Goal: Information Seeking & Learning: Learn about a topic

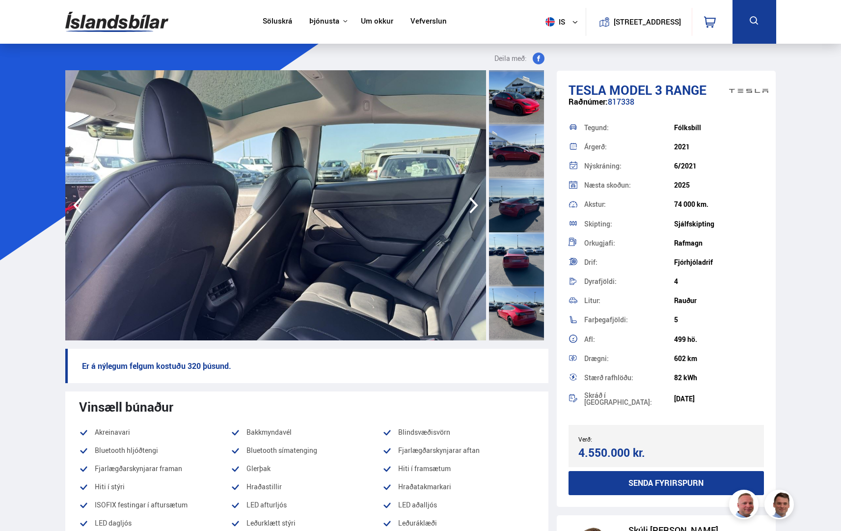
scroll to position [246, 0]
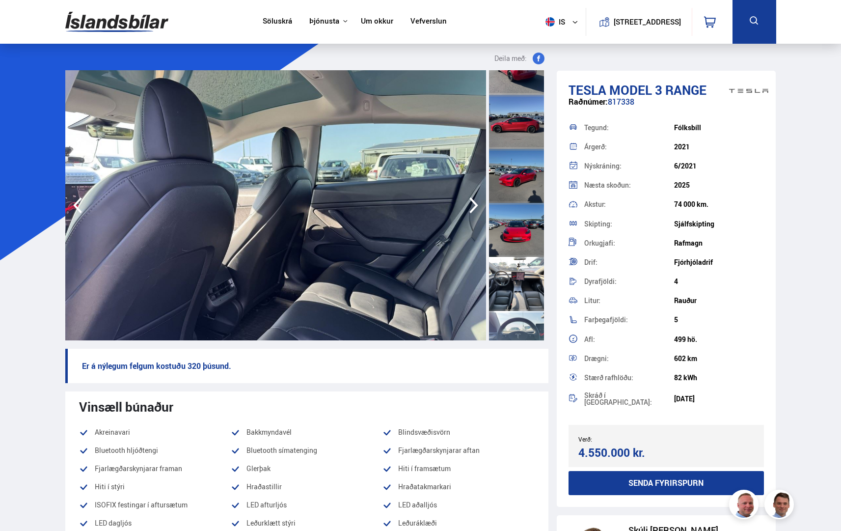
click at [470, 203] on icon "button" at bounding box center [474, 206] width 20 height 24
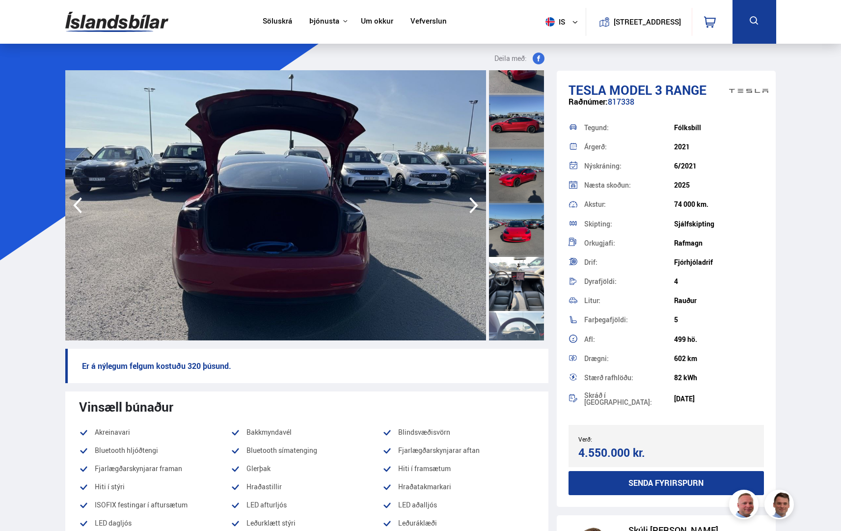
click at [470, 203] on icon "button" at bounding box center [474, 206] width 20 height 24
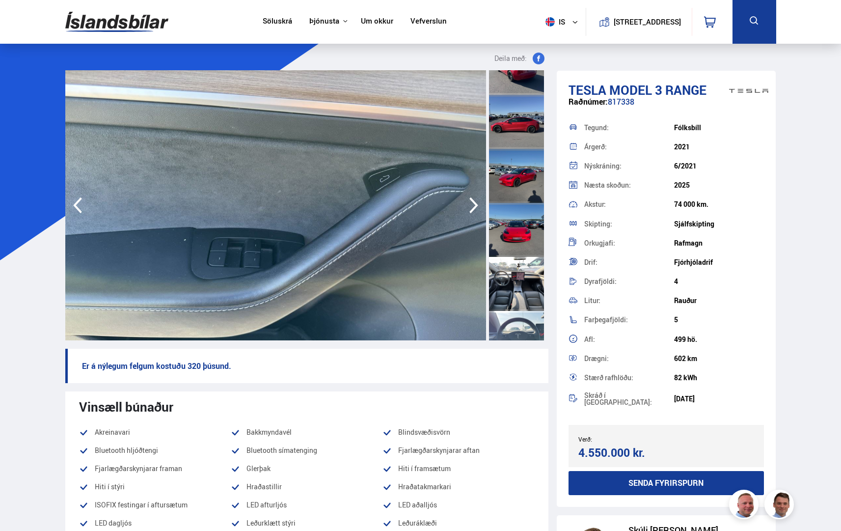
click at [470, 203] on icon "button" at bounding box center [474, 206] width 20 height 24
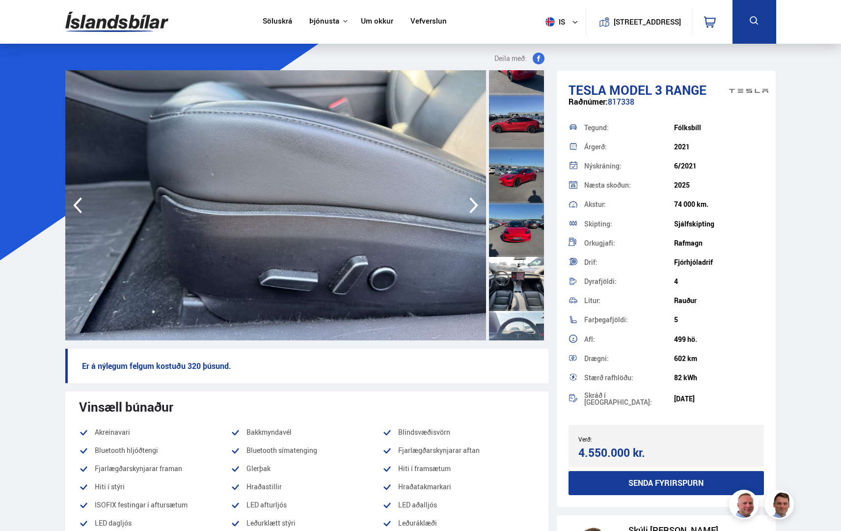
click at [470, 203] on icon "button" at bounding box center [474, 206] width 20 height 24
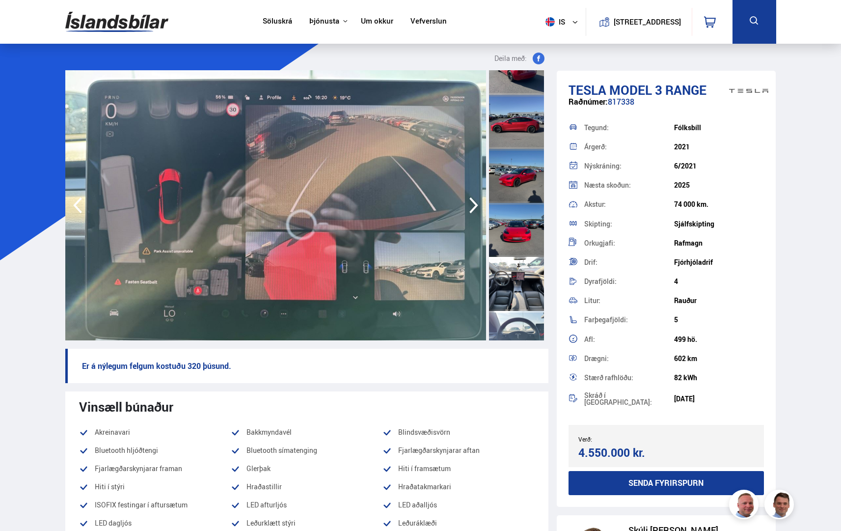
click at [470, 203] on icon "button" at bounding box center [474, 206] width 20 height 24
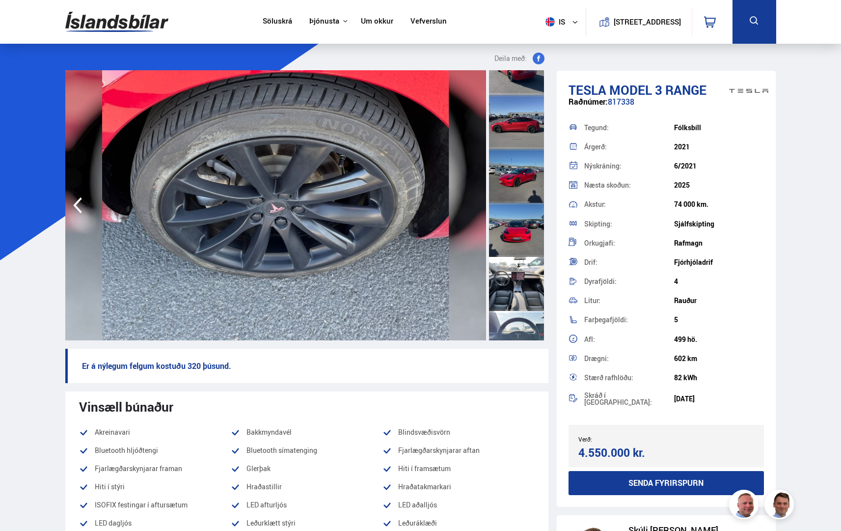
click at [470, 203] on img at bounding box center [275, 205] width 421 height 270
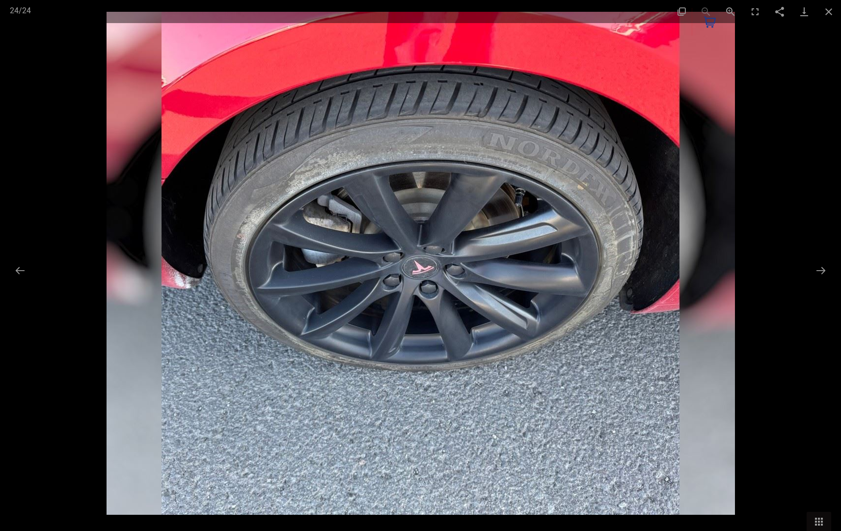
click at [470, 203] on img at bounding box center [421, 263] width 629 height 503
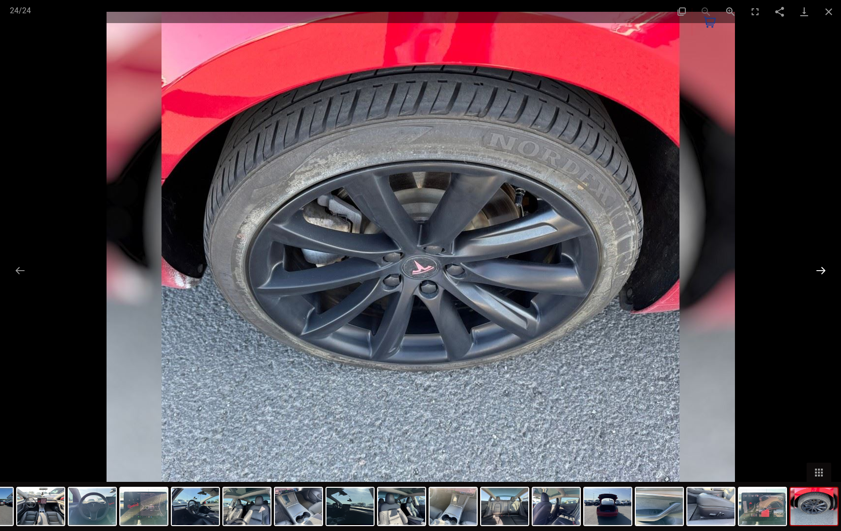
click at [823, 265] on button "Next slide" at bounding box center [821, 270] width 21 height 19
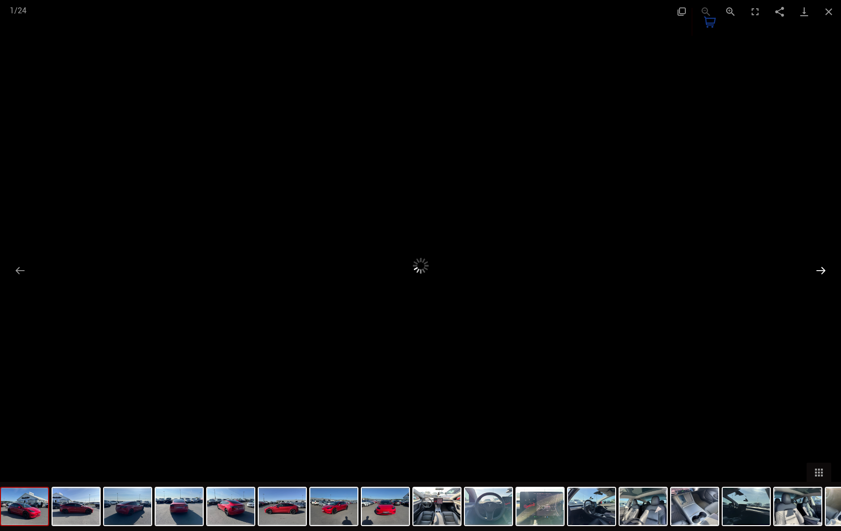
click at [823, 265] on button "Next slide" at bounding box center [821, 270] width 21 height 19
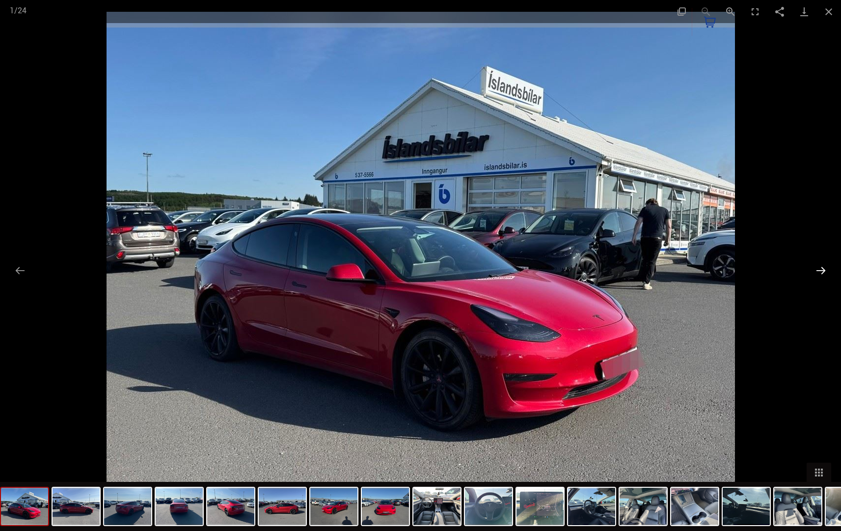
click at [823, 265] on button "Next slide" at bounding box center [821, 270] width 21 height 19
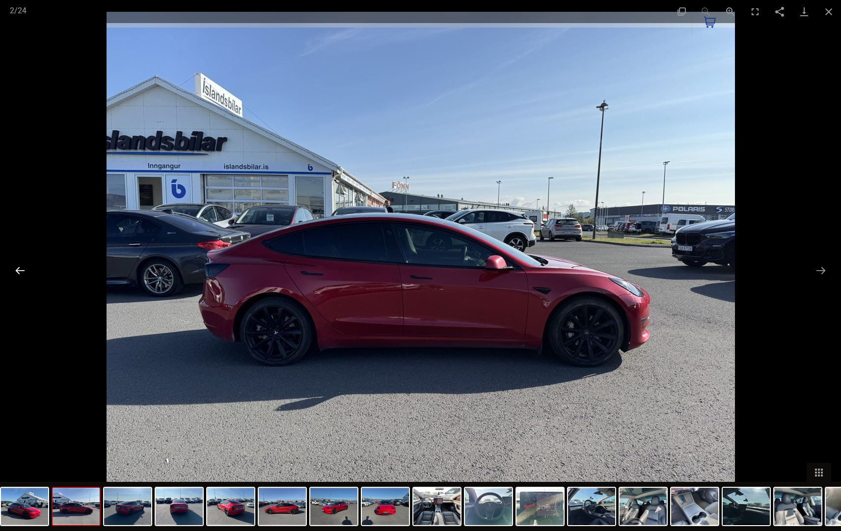
click at [28, 273] on button "Previous slide" at bounding box center [20, 270] width 21 height 19
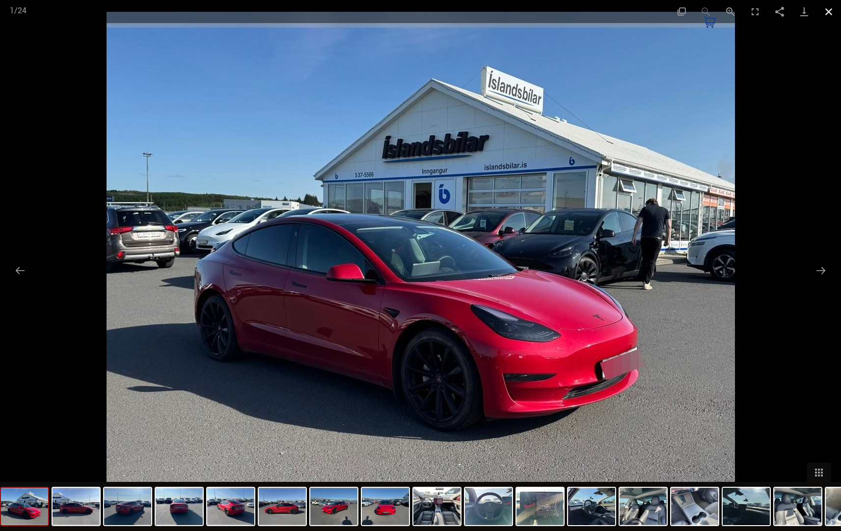
click at [826, 8] on button "Close gallery" at bounding box center [829, 11] width 25 height 23
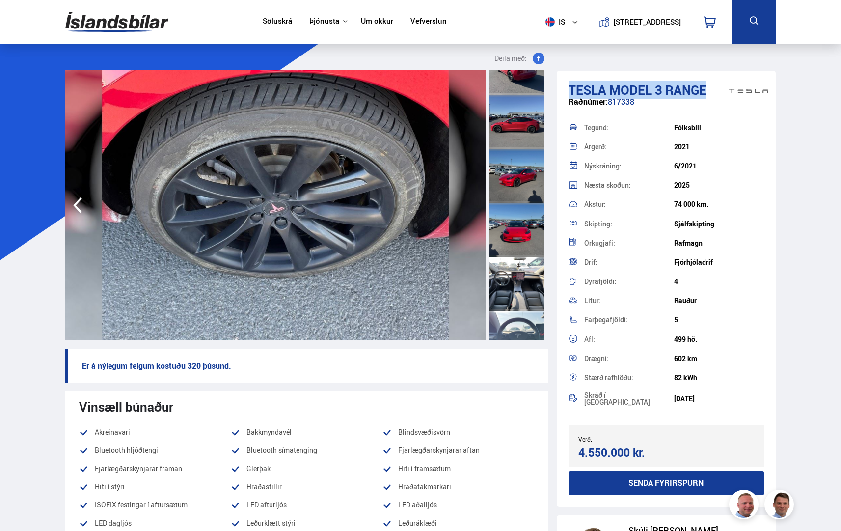
drag, startPoint x: 569, startPoint y: 92, endPoint x: 724, endPoint y: 80, distance: 155.7
click at [724, 80] on div "Tesla Model 3 RANGE Raðnúmer: 817338 Tegund: [GEOGRAPHIC_DATA] Árgerð: 2021 Nýs…" at bounding box center [667, 289] width 220 height 436
copy h1 "Tesla Model 3 RANGE"
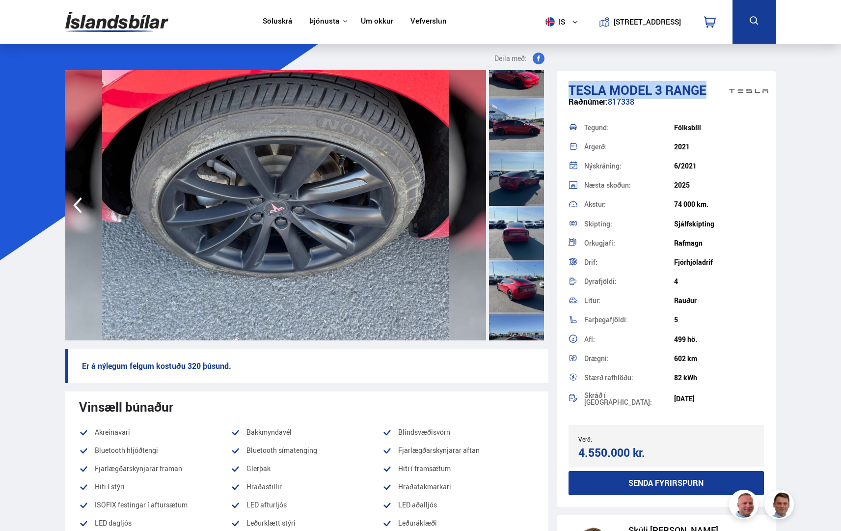
scroll to position [0, 0]
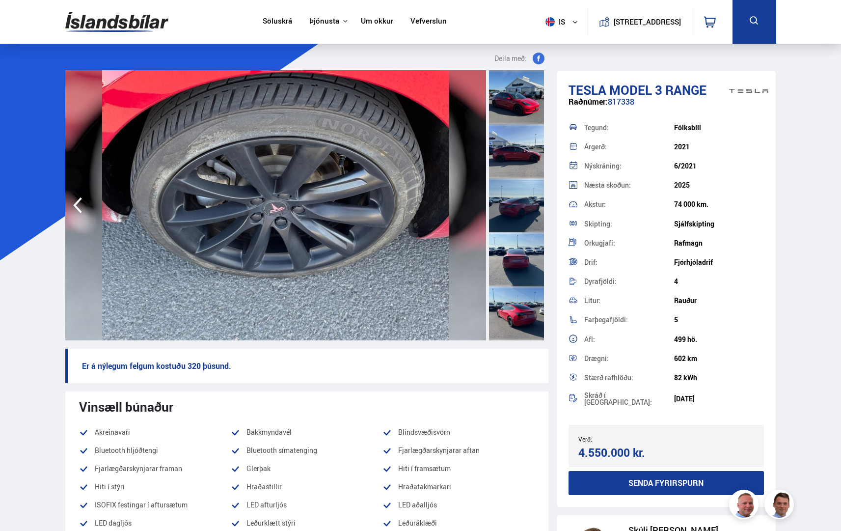
click at [525, 99] on div at bounding box center [516, 97] width 55 height 54
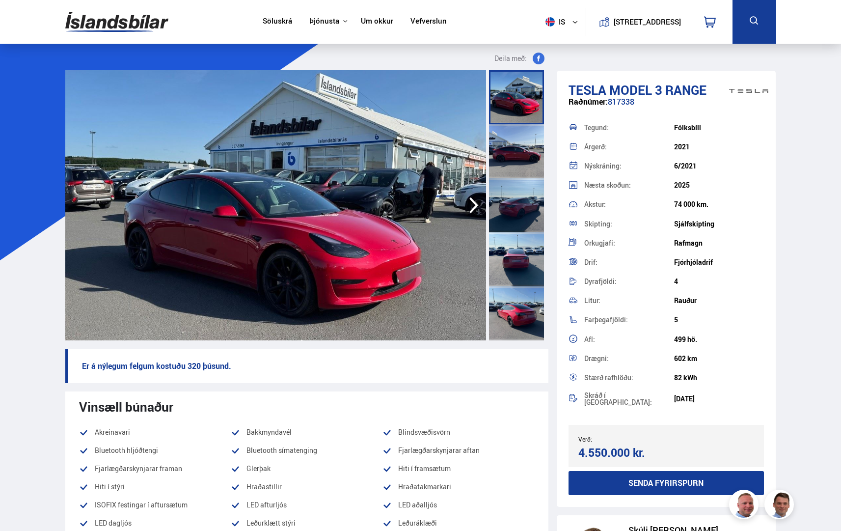
click at [519, 134] on div at bounding box center [516, 151] width 55 height 54
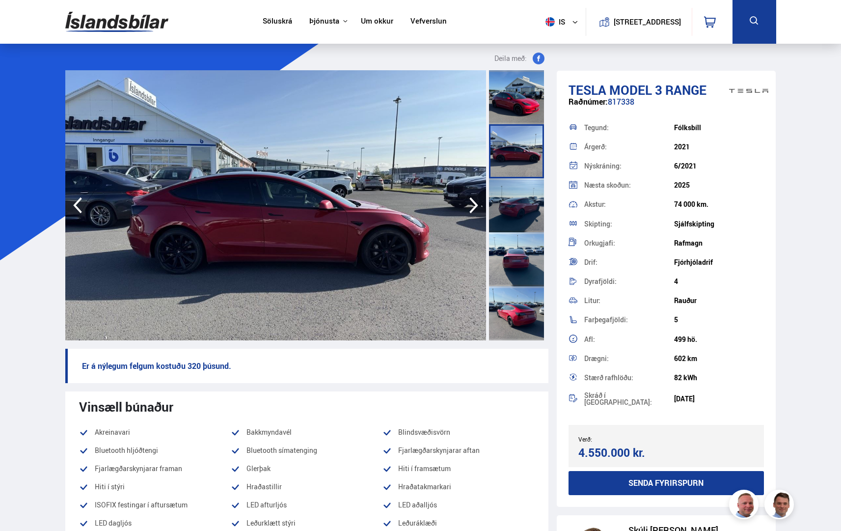
click at [503, 197] on div at bounding box center [516, 205] width 55 height 54
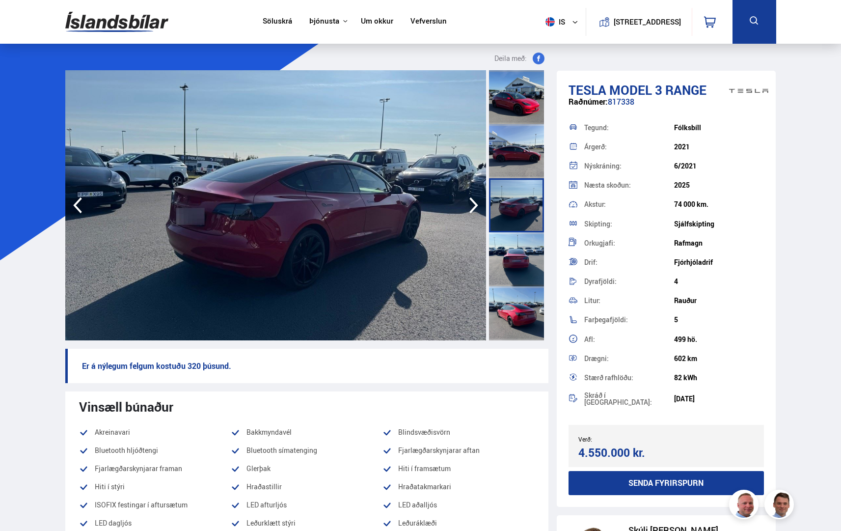
click at [525, 135] on div at bounding box center [516, 151] width 55 height 54
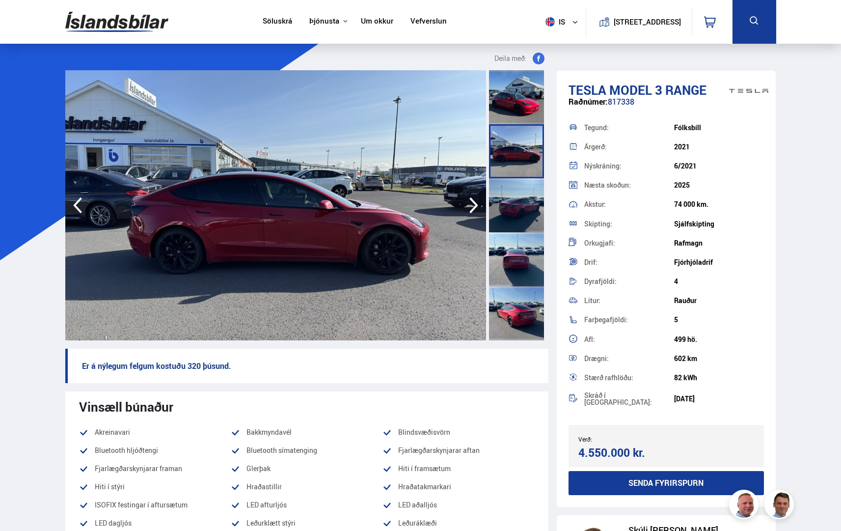
click at [517, 106] on div at bounding box center [516, 97] width 55 height 54
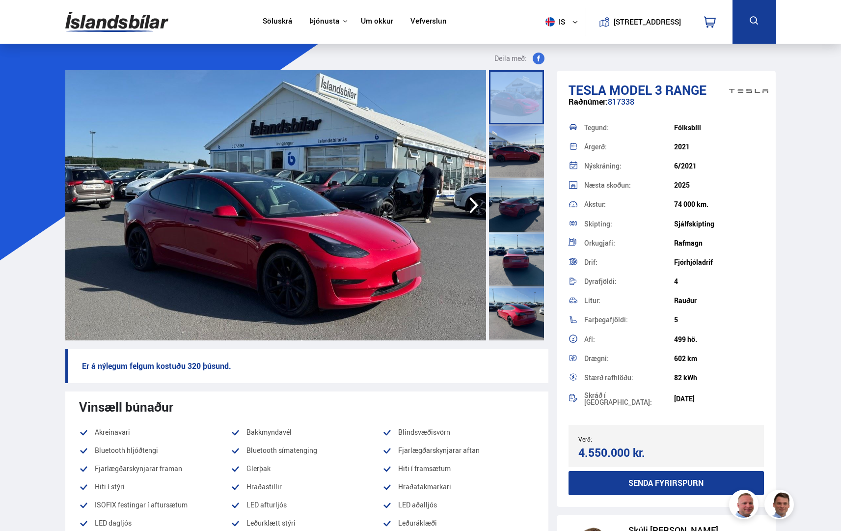
drag, startPoint x: 544, startPoint y: 100, endPoint x: 553, endPoint y: 132, distance: 32.5
click at [458, 207] on img at bounding box center [275, 205] width 421 height 270
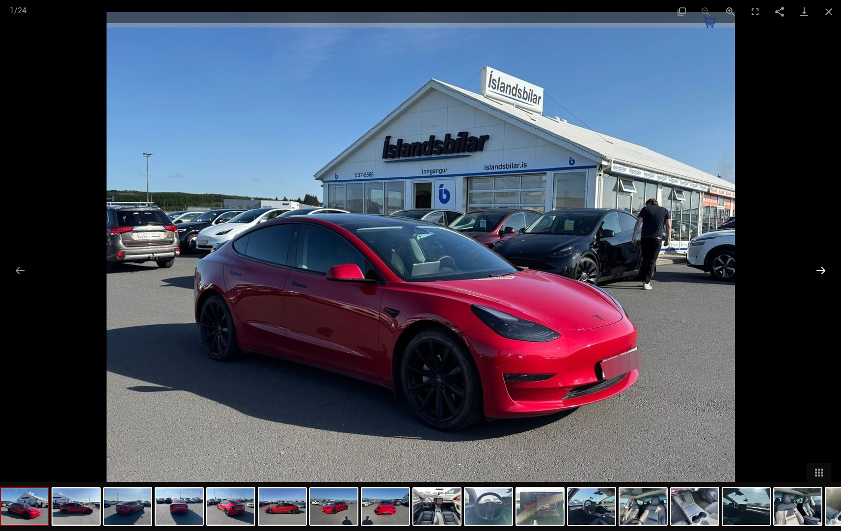
click at [821, 268] on button "Next slide" at bounding box center [821, 270] width 21 height 19
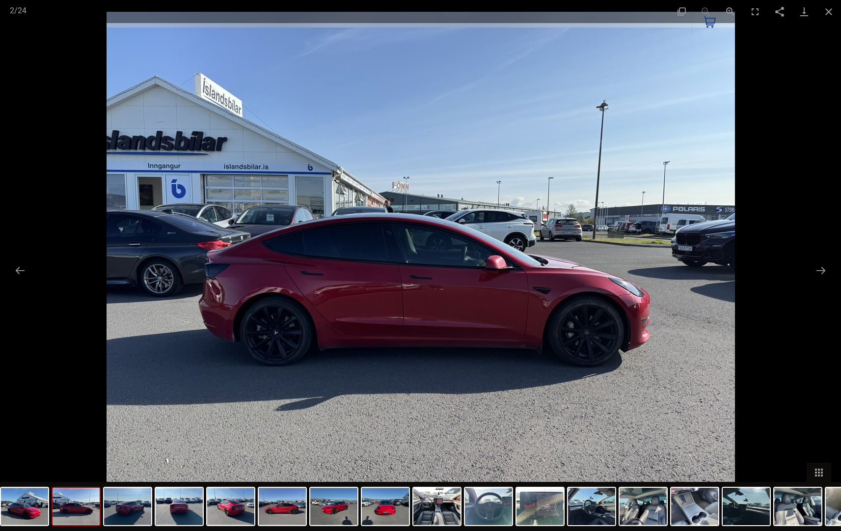
click at [809, 269] on div at bounding box center [420, 265] width 841 height 531
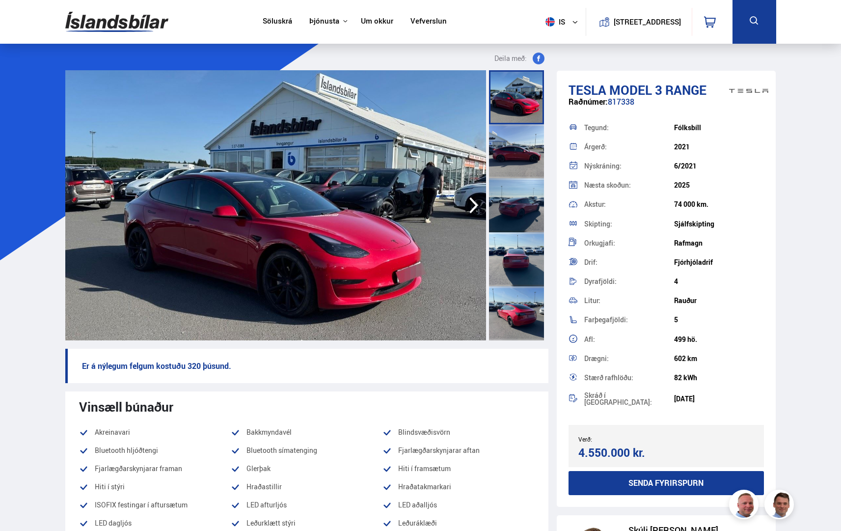
drag, startPoint x: 483, startPoint y: 205, endPoint x: 473, endPoint y: 208, distance: 9.6
click at [483, 206] on icon "button" at bounding box center [474, 206] width 20 height 24
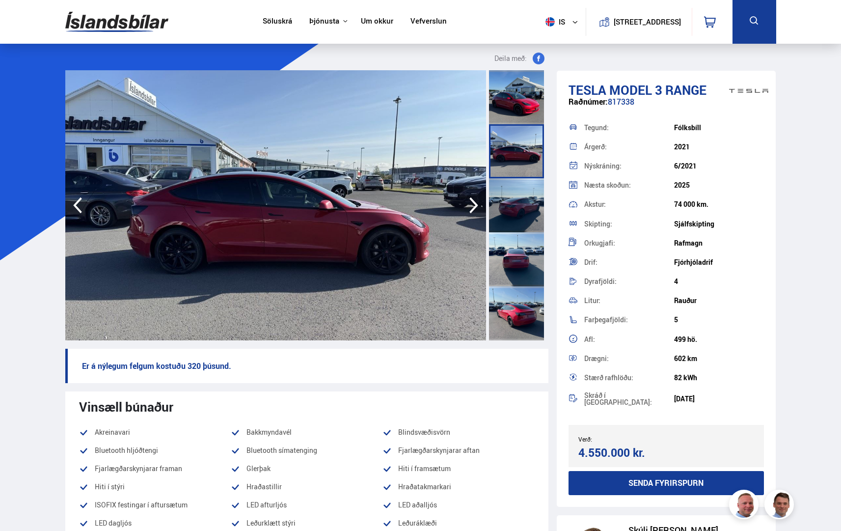
click at [474, 207] on icon "button" at bounding box center [474, 205] width 9 height 16
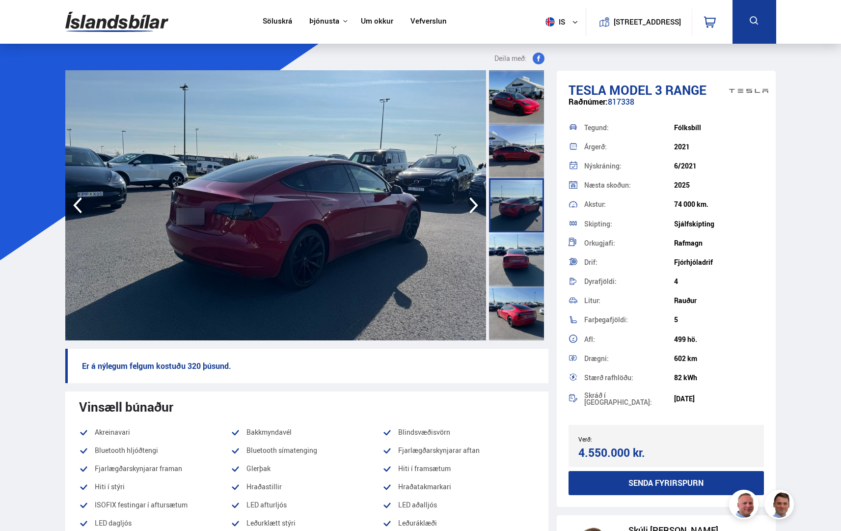
click at [476, 207] on icon "button" at bounding box center [474, 205] width 9 height 16
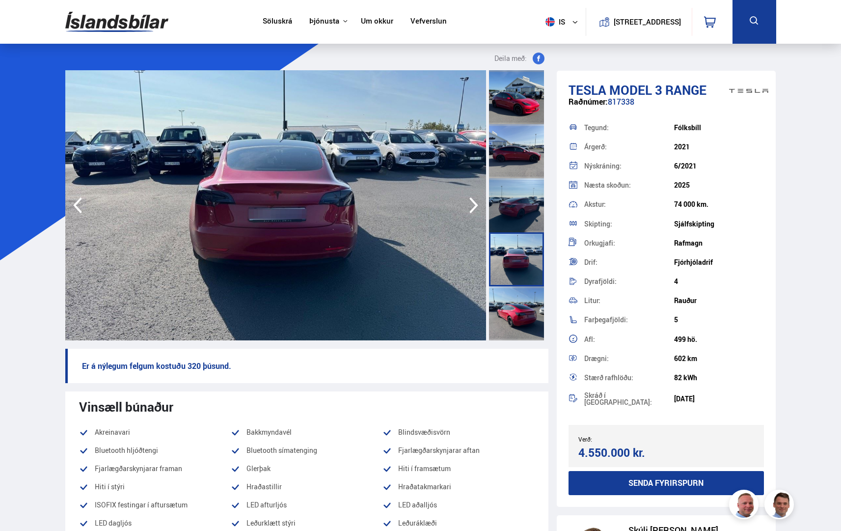
click at [72, 204] on icon "button" at bounding box center [78, 206] width 20 height 24
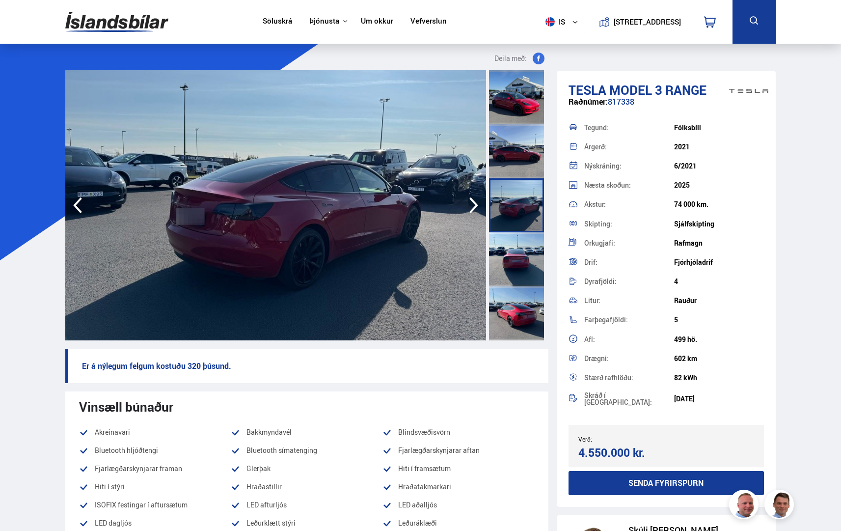
click at [77, 204] on icon "button" at bounding box center [78, 206] width 20 height 24
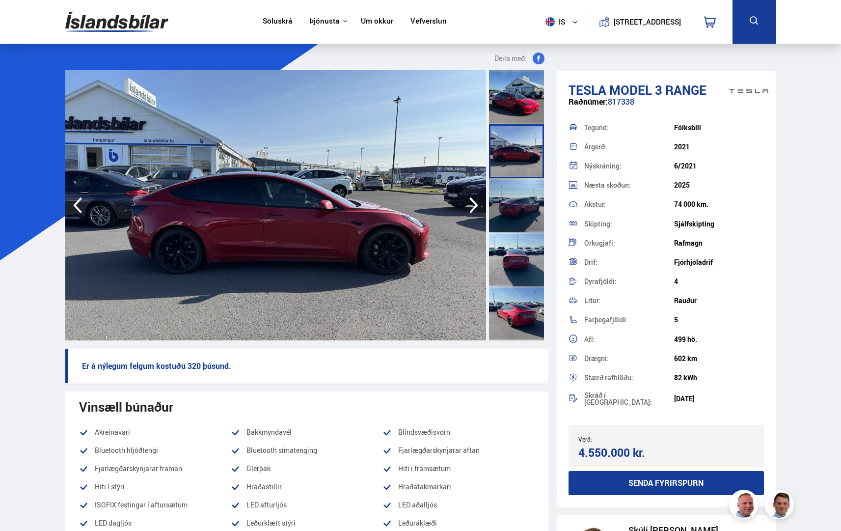
click at [79, 204] on icon "button" at bounding box center [78, 206] width 20 height 24
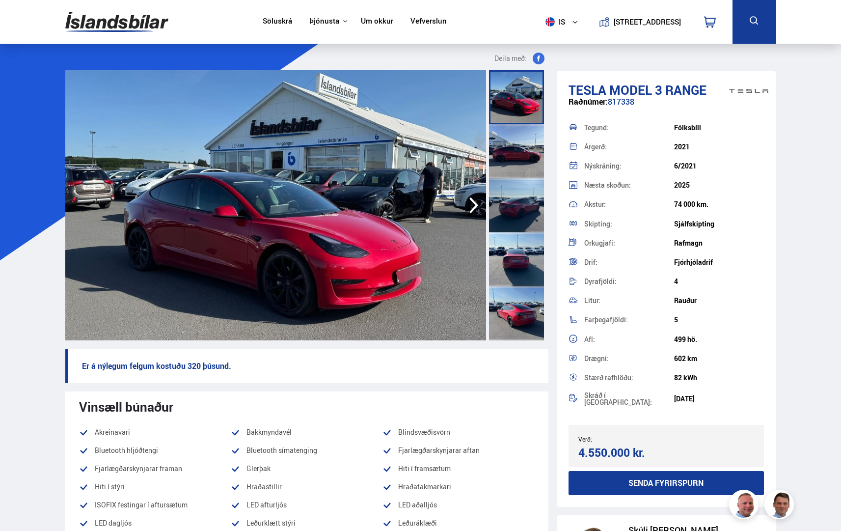
click at [519, 158] on div at bounding box center [516, 151] width 55 height 54
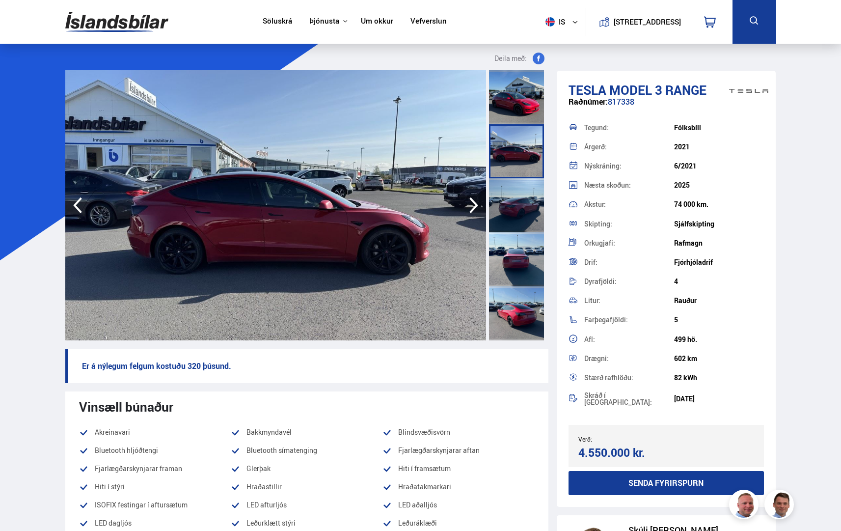
click at [520, 222] on div at bounding box center [516, 205] width 55 height 54
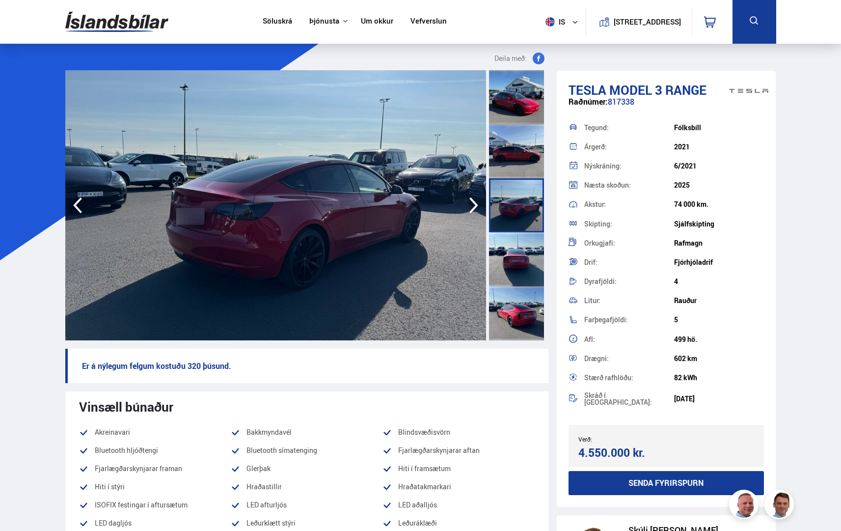
click at [497, 253] on div at bounding box center [516, 259] width 55 height 54
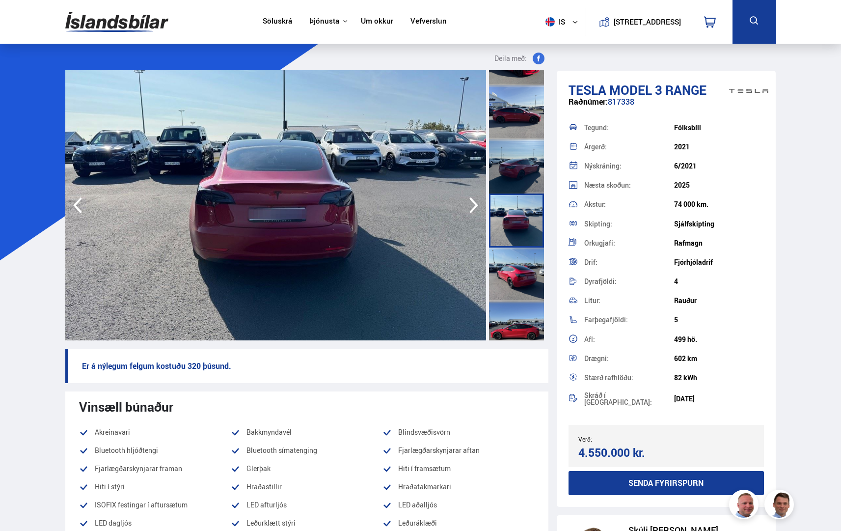
scroll to position [147, 0]
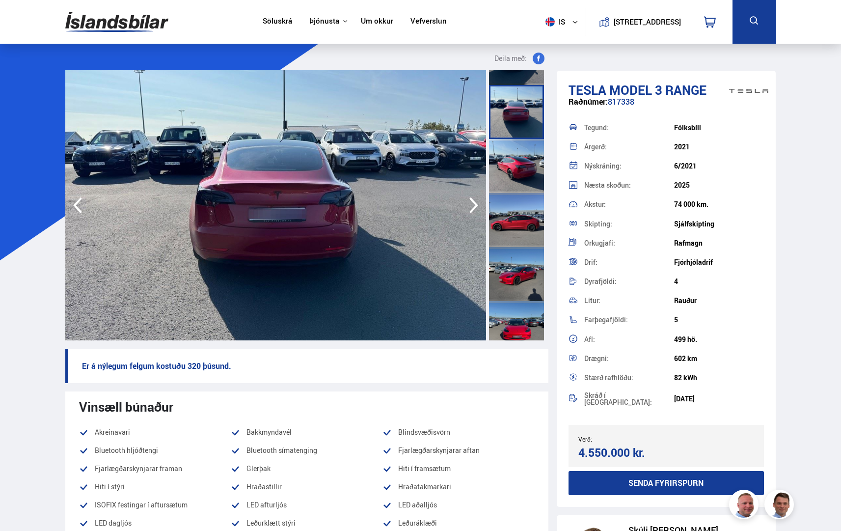
click at [521, 174] on div at bounding box center [516, 166] width 55 height 54
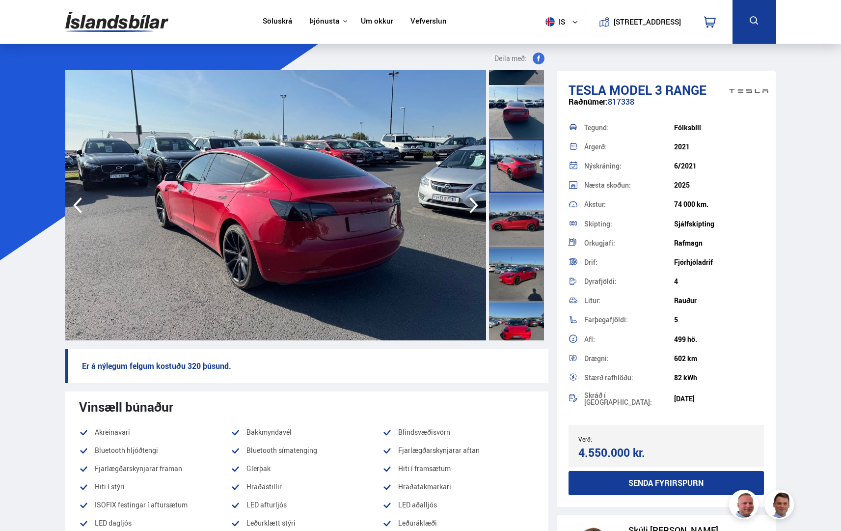
click at [525, 214] on div at bounding box center [516, 220] width 55 height 54
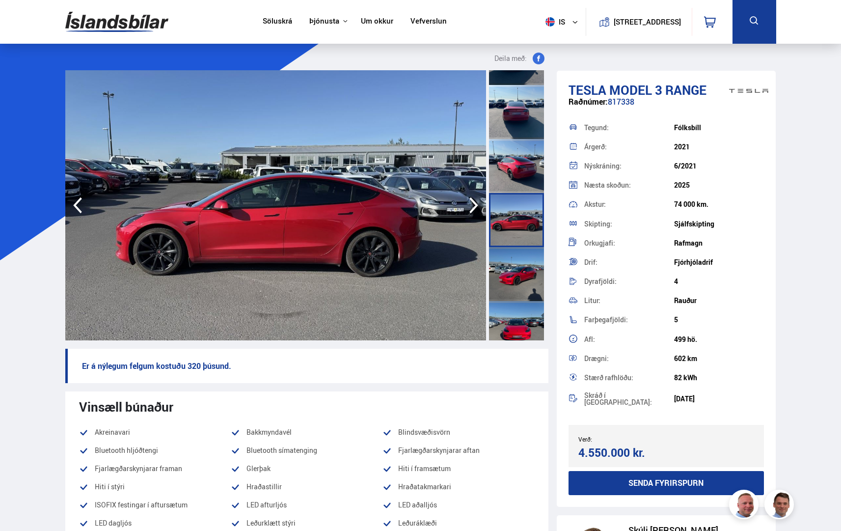
click at [500, 275] on div at bounding box center [516, 274] width 55 height 54
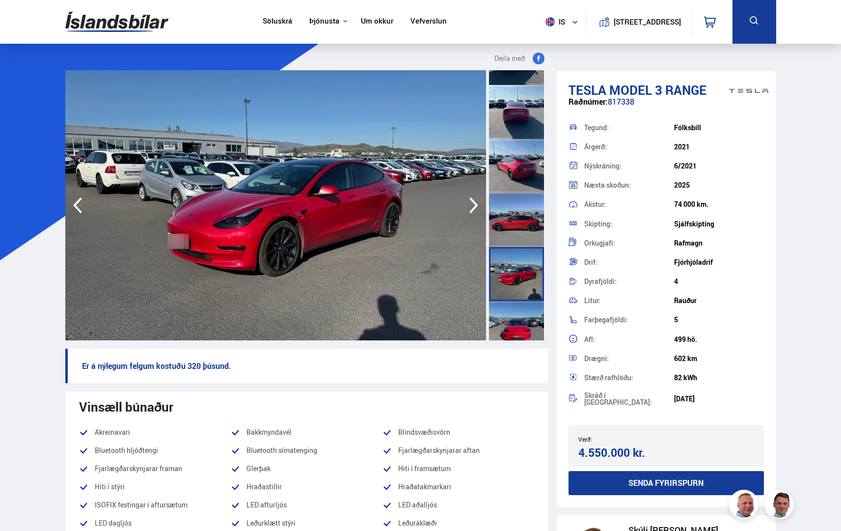
click at [499, 276] on div at bounding box center [516, 274] width 55 height 54
drag, startPoint x: 522, startPoint y: 219, endPoint x: 539, endPoint y: 222, distance: 17.5
click at [530, 221] on div at bounding box center [516, 220] width 55 height 54
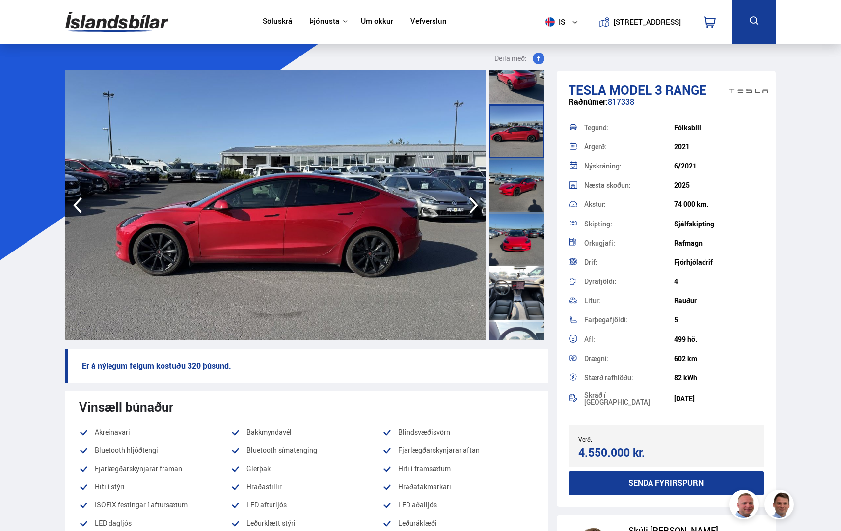
scroll to position [344, 0]
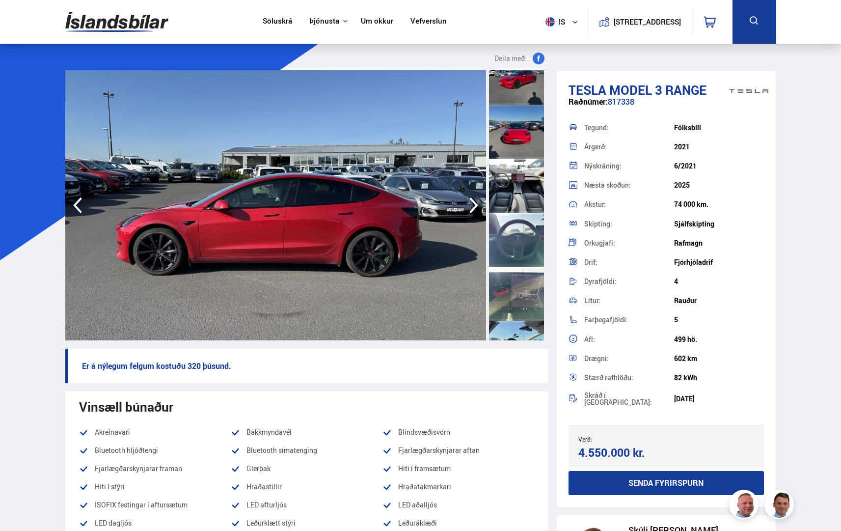
click at [523, 151] on div at bounding box center [516, 132] width 55 height 54
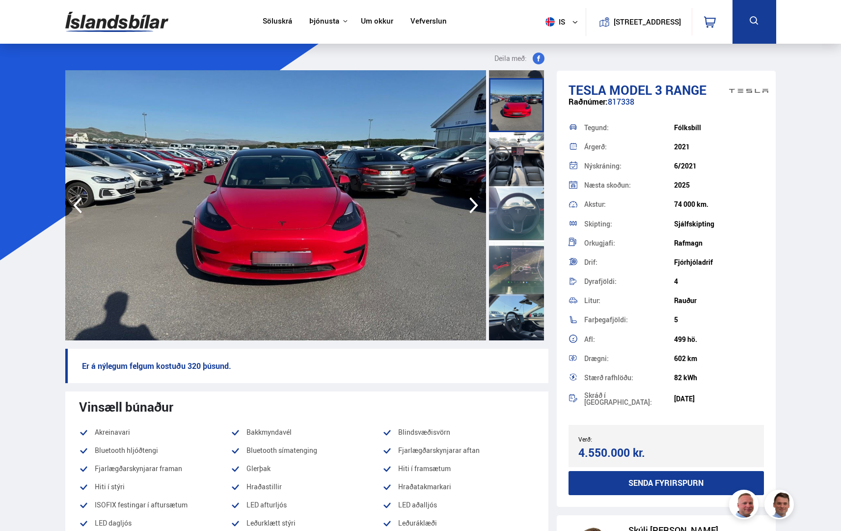
scroll to position [393, 0]
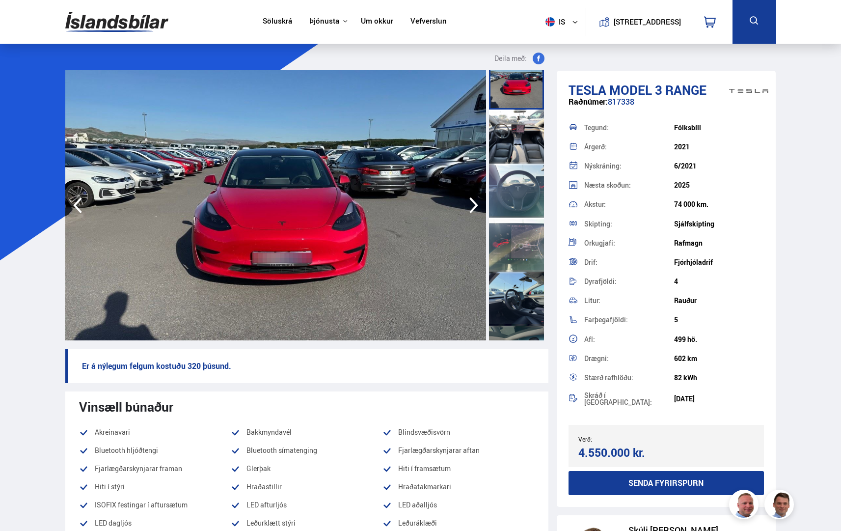
click at [518, 140] on div at bounding box center [516, 137] width 55 height 54
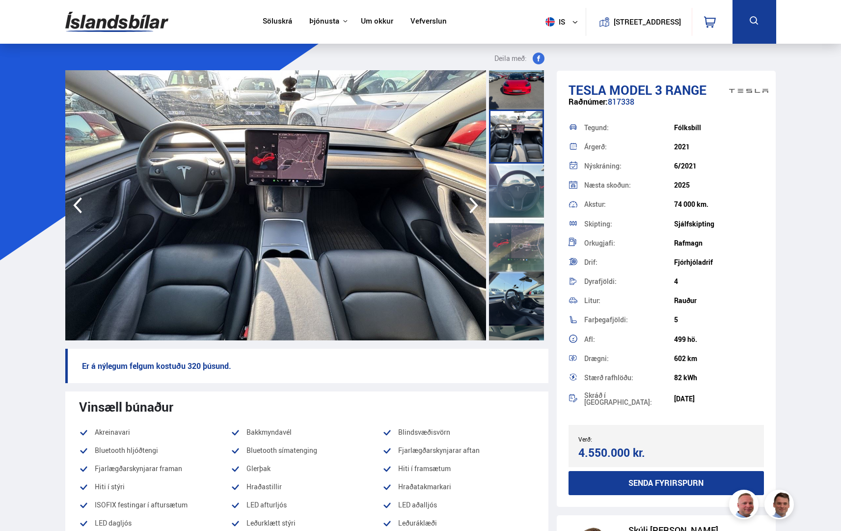
click at [529, 185] on div at bounding box center [516, 191] width 55 height 54
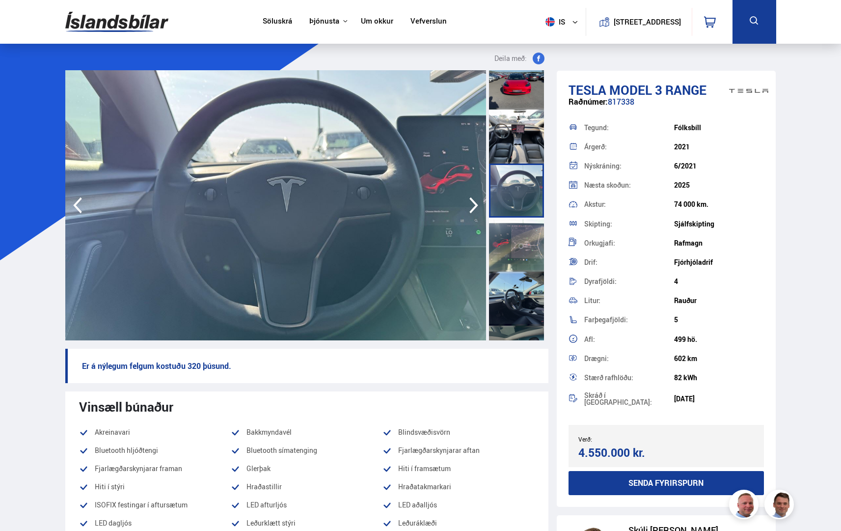
drag, startPoint x: 542, startPoint y: 179, endPoint x: 545, endPoint y: 197, distance: 18.4
click at [545, 197] on div at bounding box center [518, 205] width 61 height 270
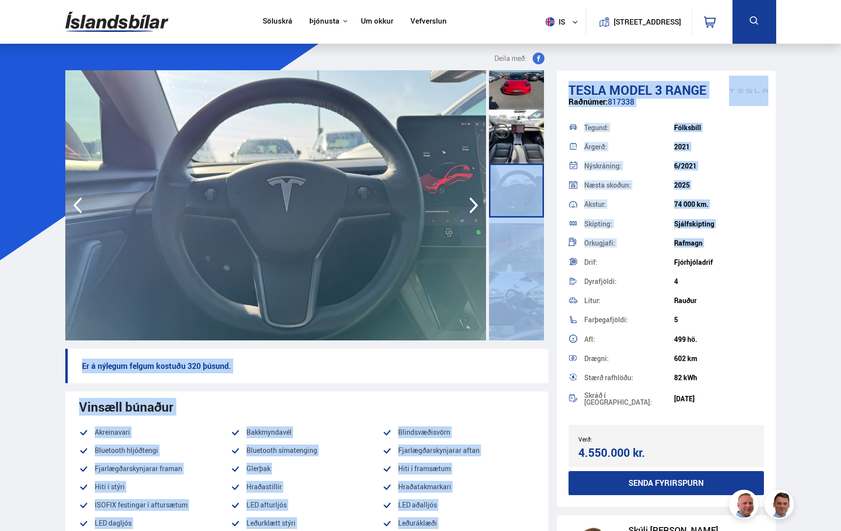
drag, startPoint x: 546, startPoint y: 195, endPoint x: 548, endPoint y: 234, distance: 38.9
drag, startPoint x: 547, startPoint y: 379, endPoint x: 543, endPoint y: 374, distance: 6.6
click at [546, 377] on p "Er á nýlegum felgum kostuðu 320 þúsund." at bounding box center [306, 366] width 483 height 34
click at [535, 376] on p "Er á nýlegum felgum kostuðu 320 þúsund." at bounding box center [306, 366] width 483 height 34
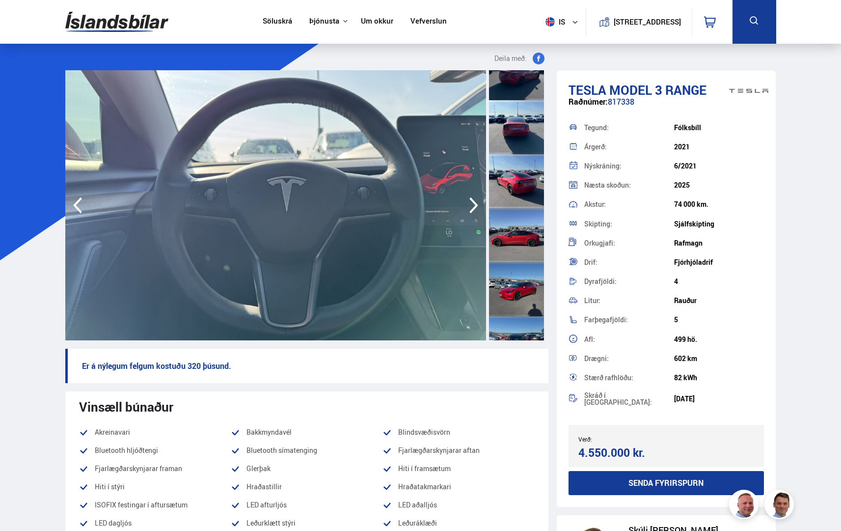
scroll to position [45, 0]
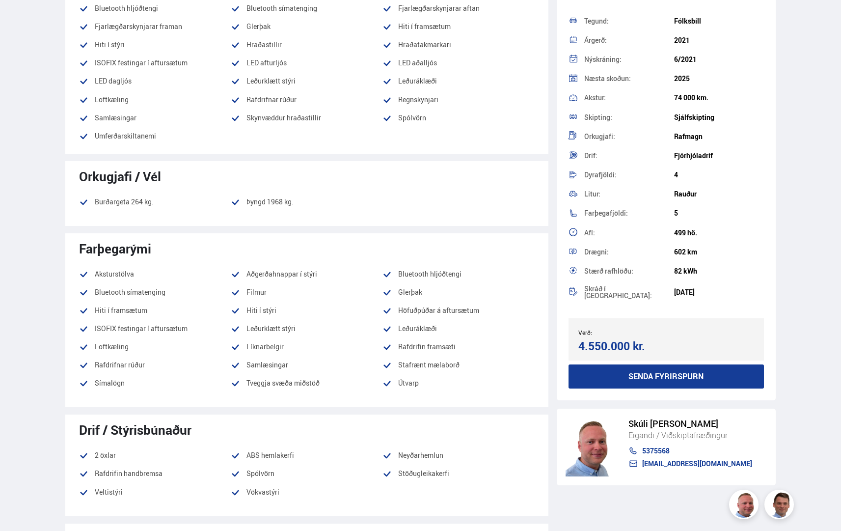
click at [240, 194] on div "Orkugjafi / Vél Burðargeta 264 kg. Þyngd 1968 kg." at bounding box center [306, 193] width 483 height 65
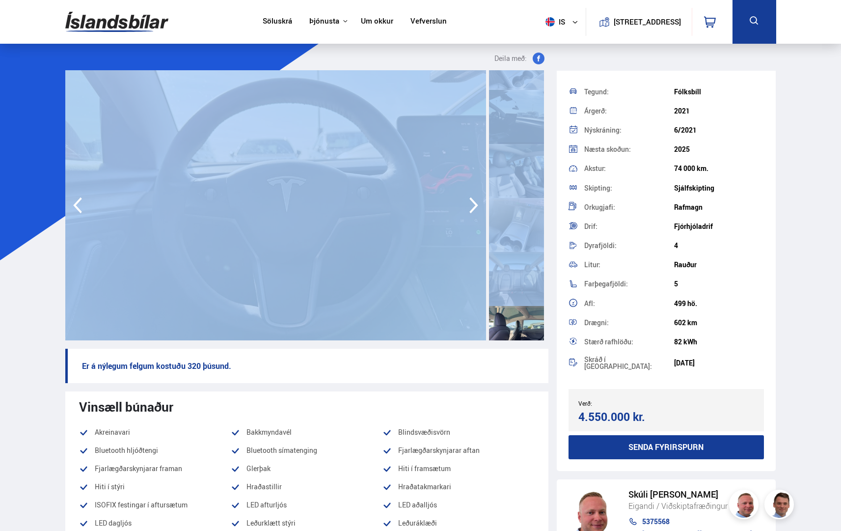
drag, startPoint x: 546, startPoint y: 278, endPoint x: 550, endPoint y: 291, distance: 13.8
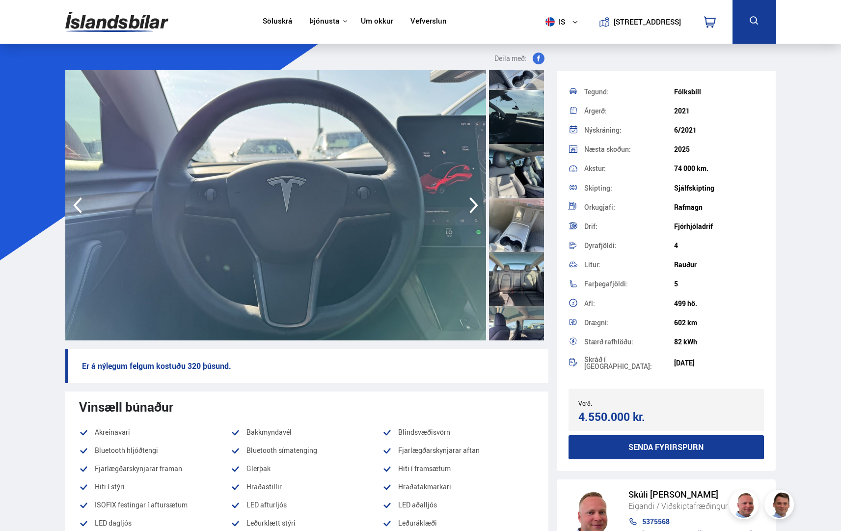
click at [537, 357] on p "Er á nýlegum felgum kostuðu 320 þúsund." at bounding box center [306, 366] width 483 height 34
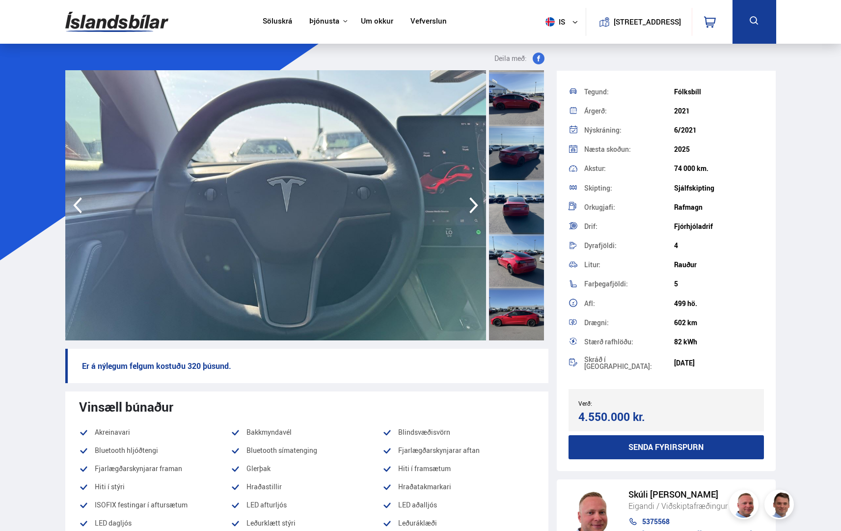
scroll to position [0, 0]
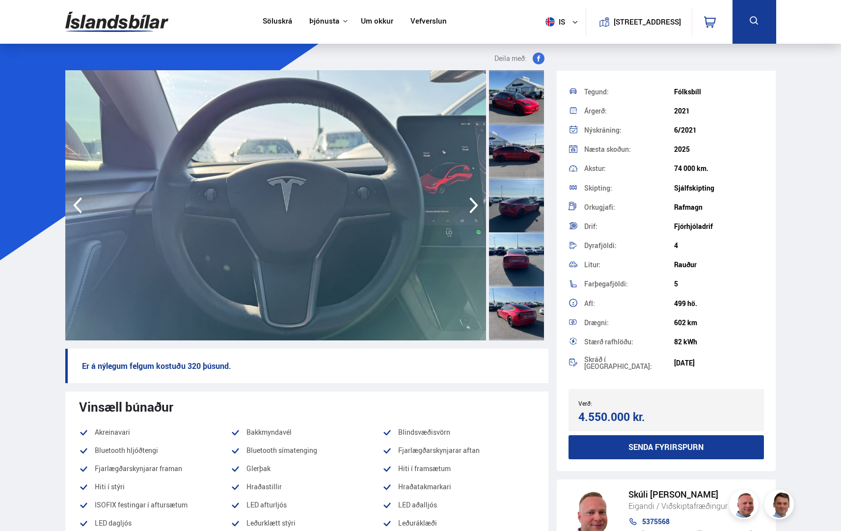
click at [494, 117] on div at bounding box center [516, 97] width 55 height 54
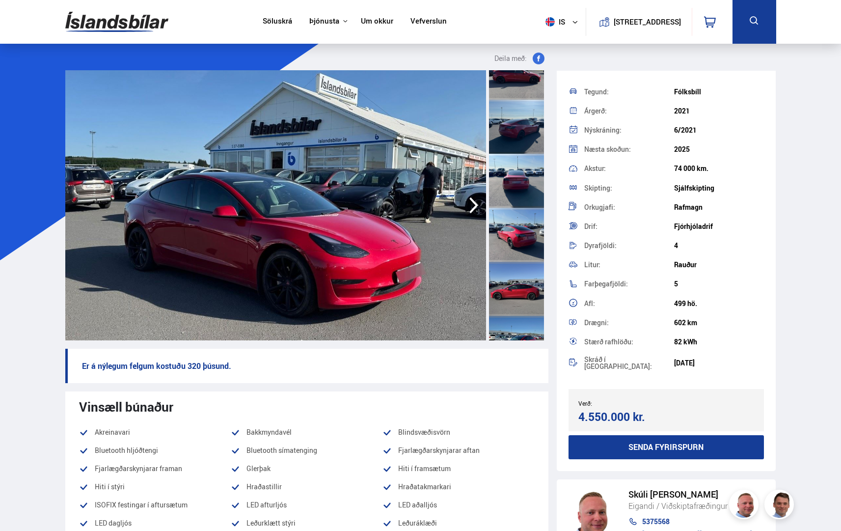
scroll to position [98, 0]
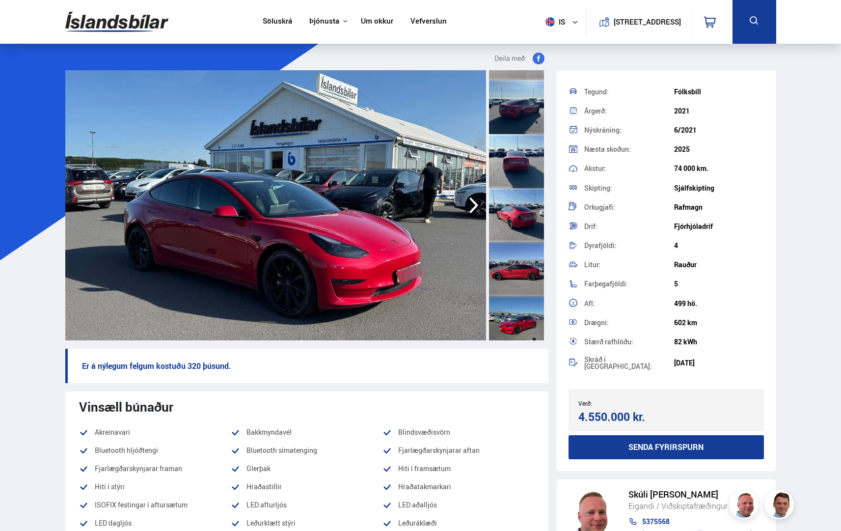
click at [474, 203] on icon "button" at bounding box center [474, 206] width 20 height 24
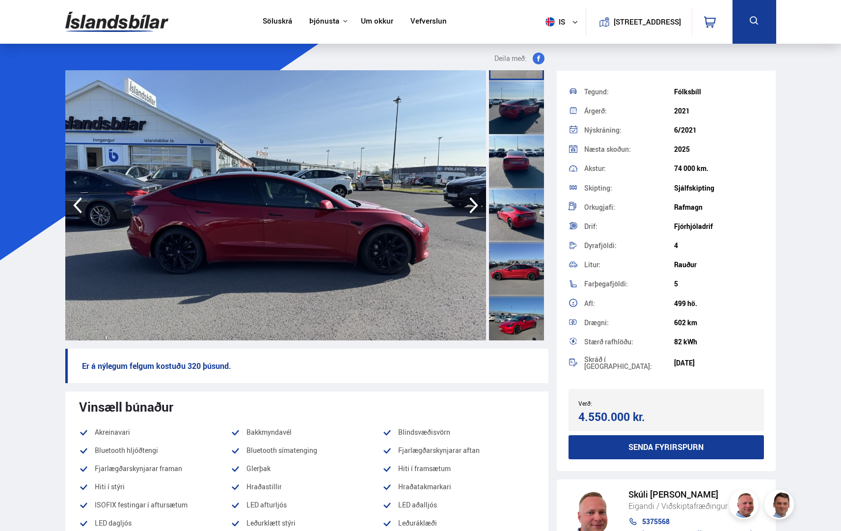
click at [477, 204] on icon "button" at bounding box center [474, 206] width 20 height 24
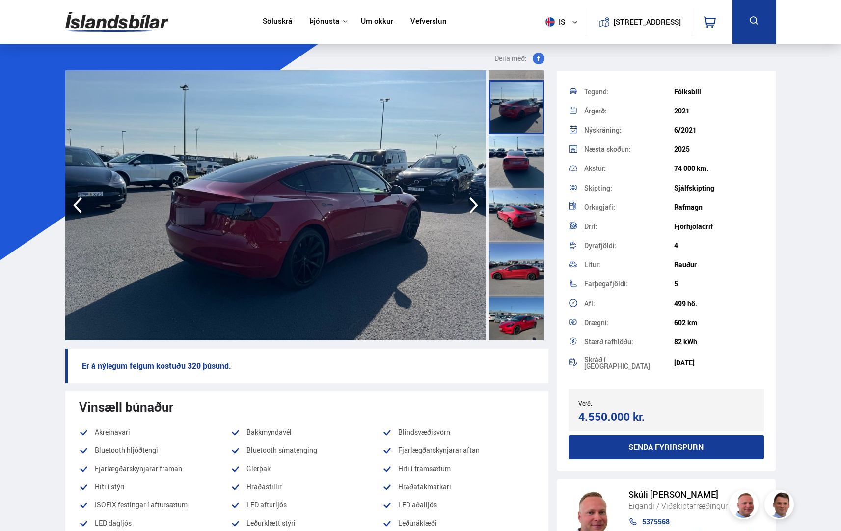
click at [473, 206] on icon "button" at bounding box center [474, 206] width 20 height 24
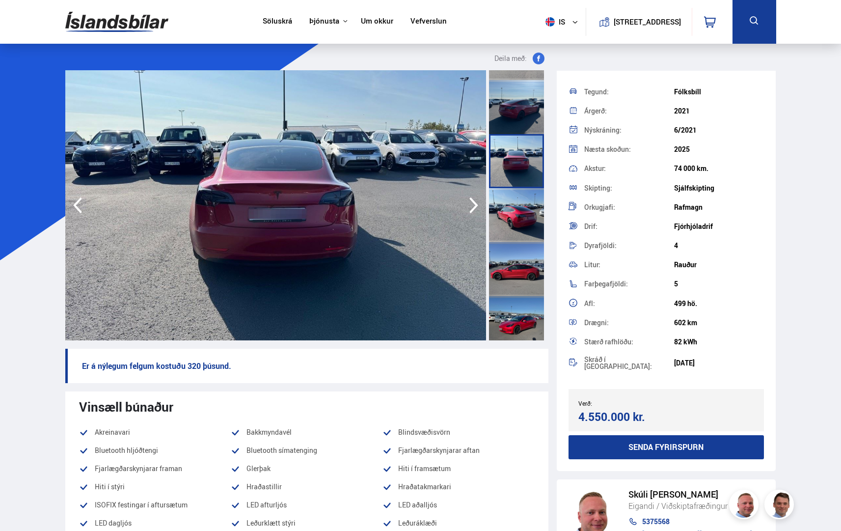
click at [478, 195] on icon "button" at bounding box center [474, 206] width 20 height 24
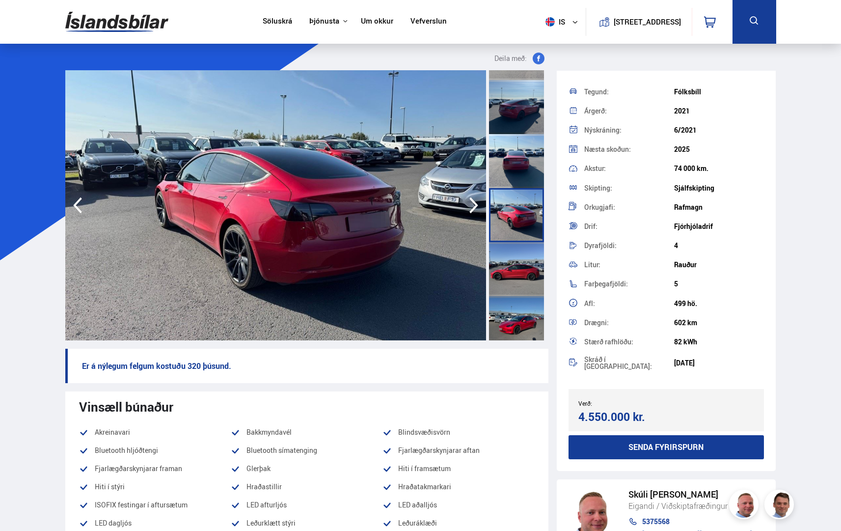
click at [471, 203] on icon "button" at bounding box center [474, 206] width 20 height 24
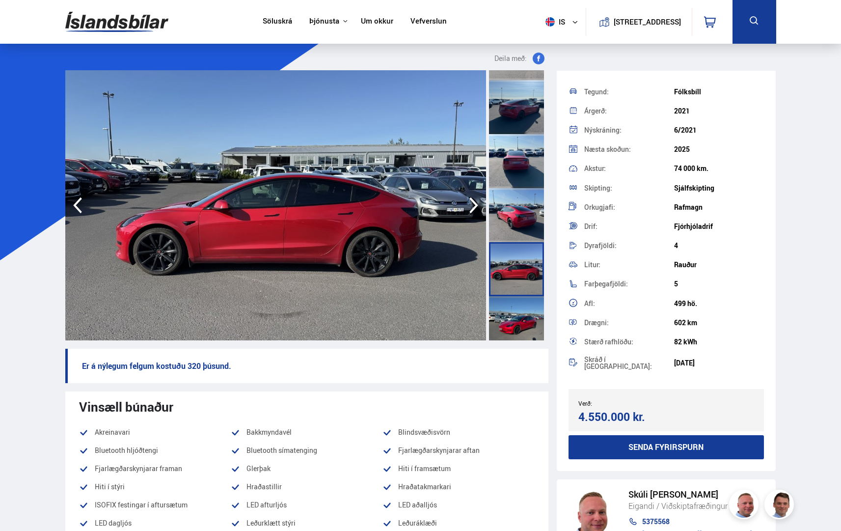
drag, startPoint x: 81, startPoint y: 209, endPoint x: 84, endPoint y: 201, distance: 8.1
click at [81, 208] on icon "button" at bounding box center [78, 206] width 20 height 24
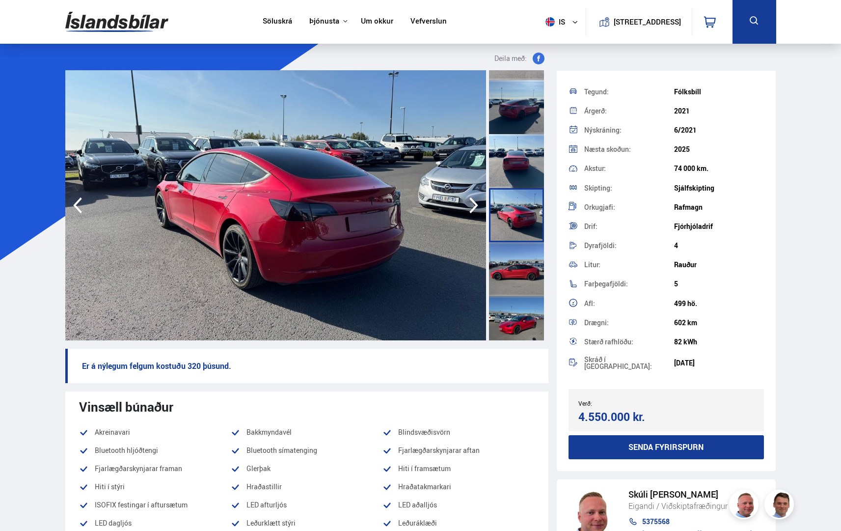
click at [72, 207] on icon "button" at bounding box center [78, 206] width 20 height 24
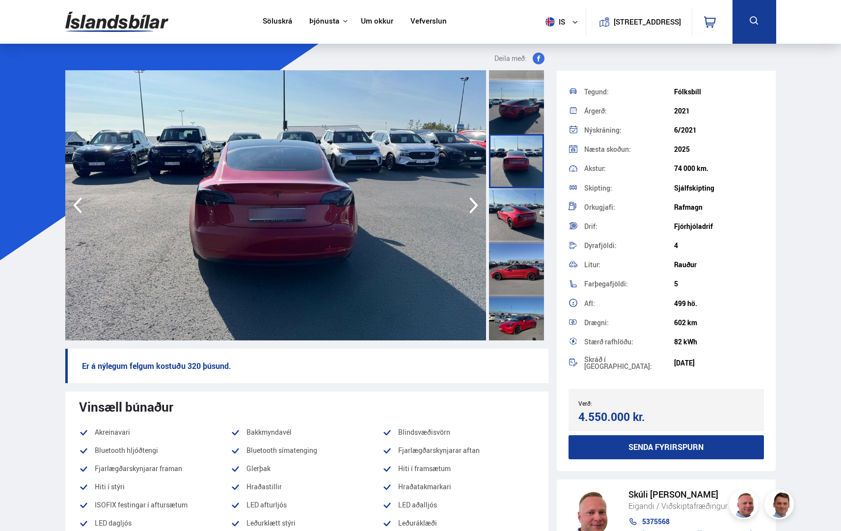
click at [72, 206] on icon "button" at bounding box center [78, 206] width 20 height 24
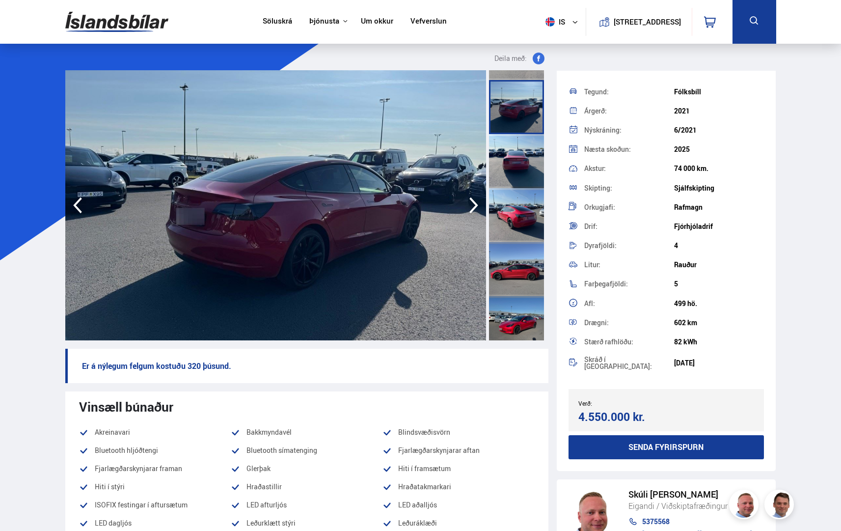
click at [73, 203] on icon "button" at bounding box center [78, 206] width 20 height 24
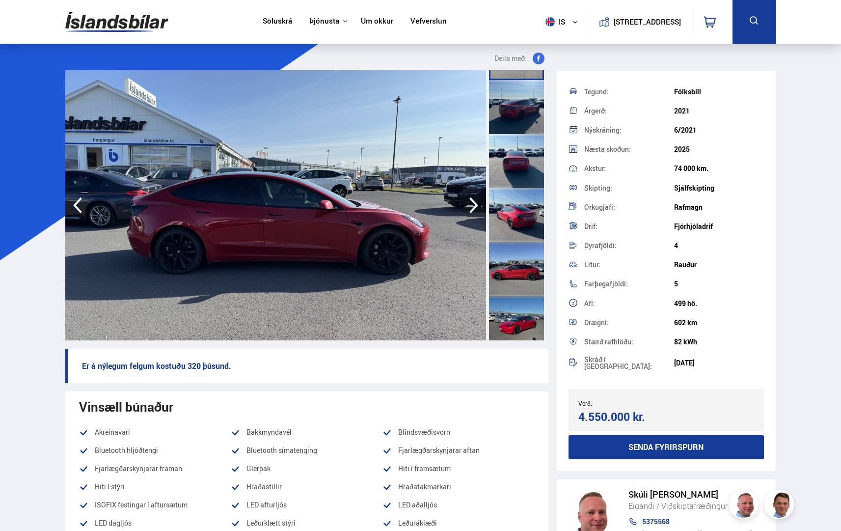
click at [77, 199] on icon "button" at bounding box center [78, 206] width 20 height 24
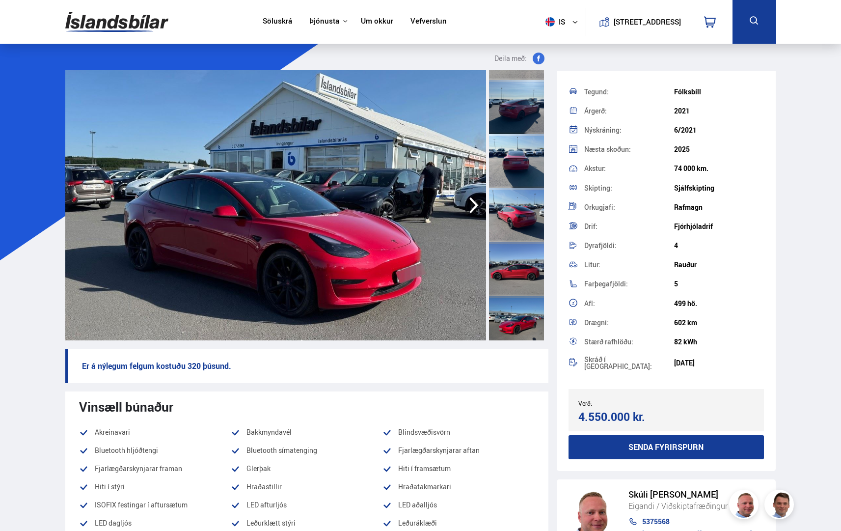
click at [472, 202] on icon "button" at bounding box center [474, 206] width 20 height 24
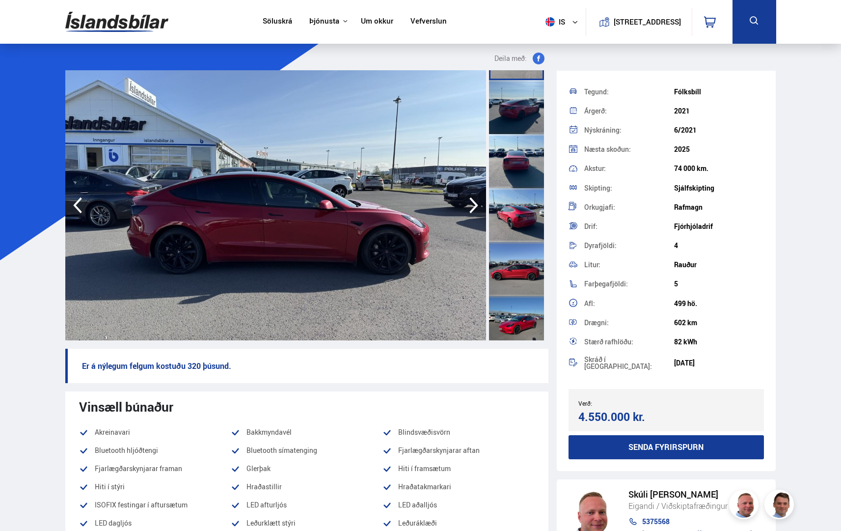
click at [474, 206] on icon "button" at bounding box center [474, 206] width 20 height 24
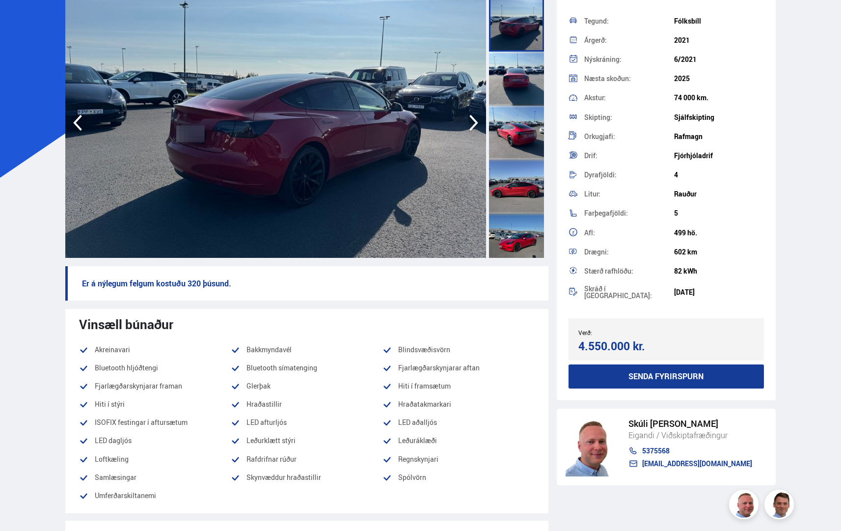
scroll to position [0, 0]
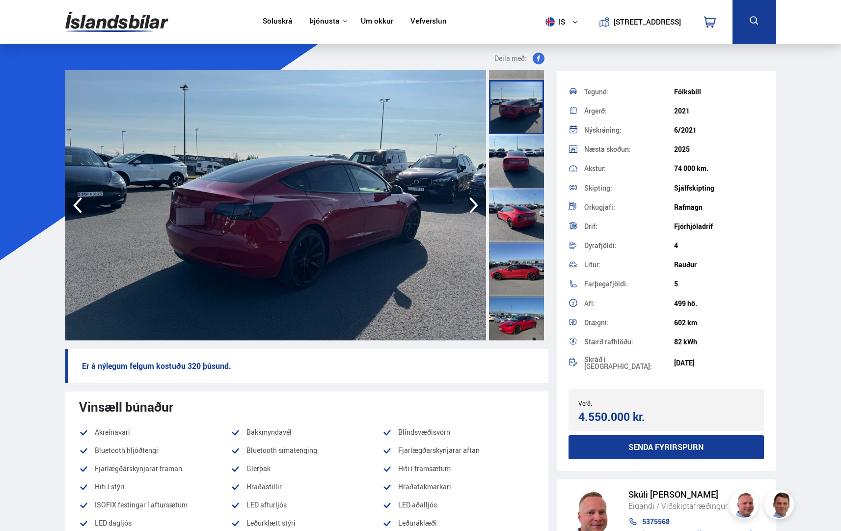
drag, startPoint x: 218, startPoint y: 405, endPoint x: 311, endPoint y: 145, distance: 276.2
drag, startPoint x: 49, startPoint y: 364, endPoint x: 55, endPoint y: 355, distance: 11.7
click at [69, 215] on icon "button" at bounding box center [78, 206] width 20 height 24
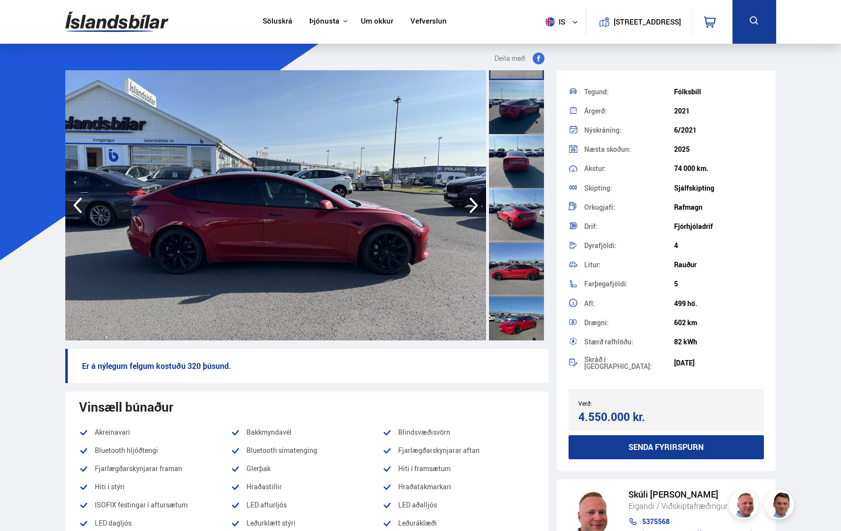
click at [71, 216] on icon "button" at bounding box center [78, 206] width 20 height 24
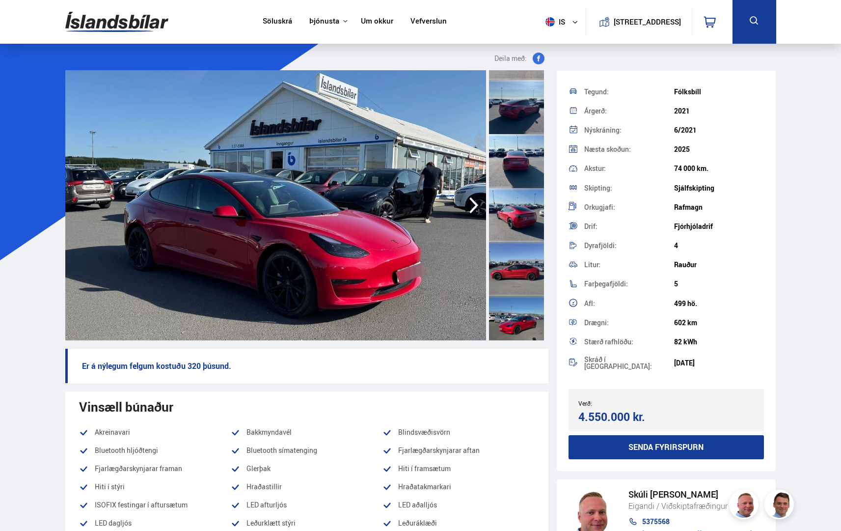
click at [74, 222] on img at bounding box center [275, 205] width 421 height 270
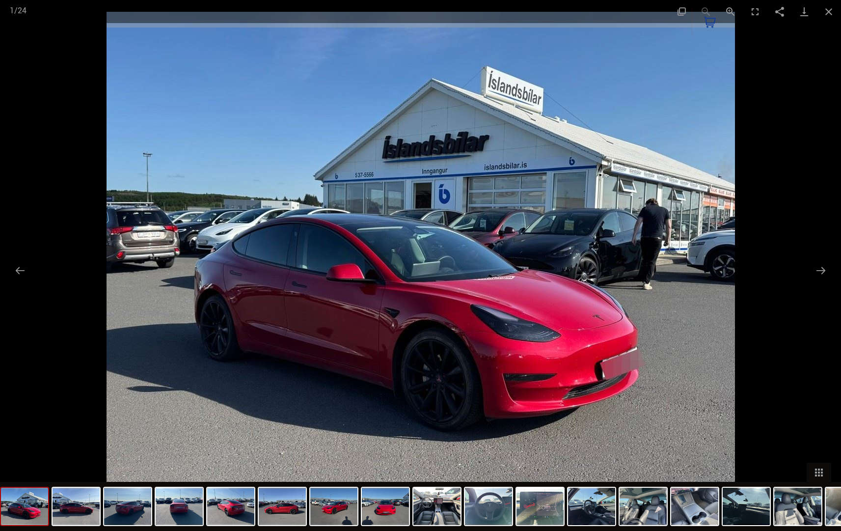
drag, startPoint x: 825, startPoint y: 20, endPoint x: 818, endPoint y: 24, distance: 7.7
click at [824, 20] on button "Close gallery" at bounding box center [829, 11] width 25 height 23
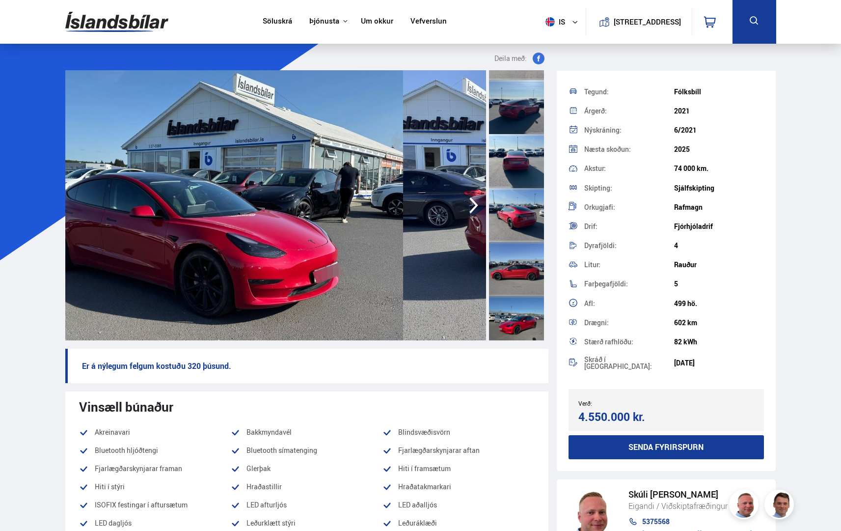
drag, startPoint x: 525, startPoint y: 346, endPoint x: 535, endPoint y: 336, distance: 13.5
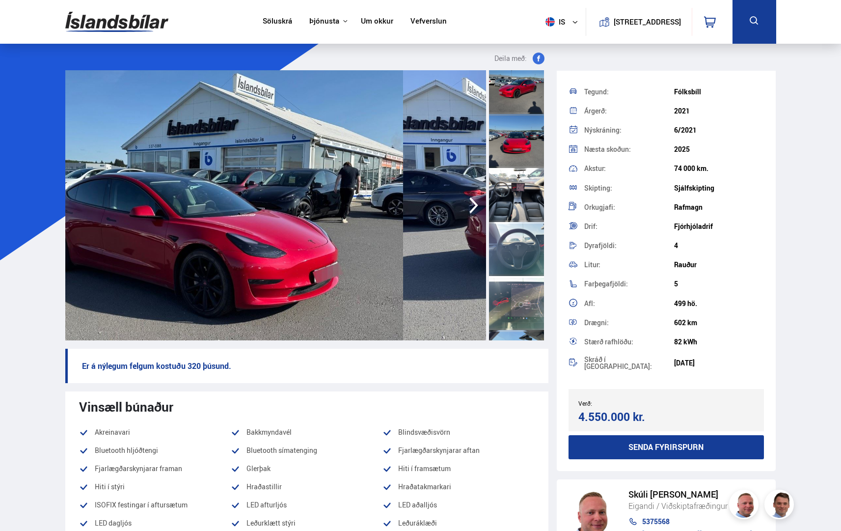
click at [543, 206] on div at bounding box center [518, 205] width 61 height 270
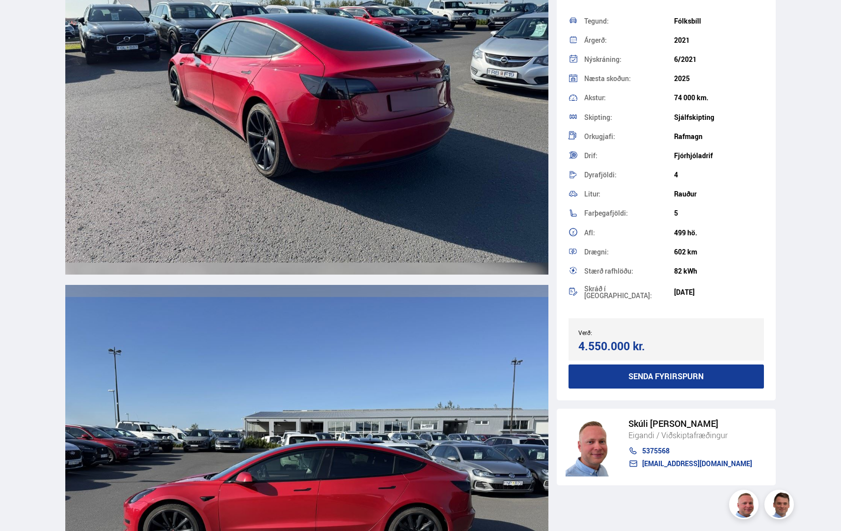
scroll to position [2898, 0]
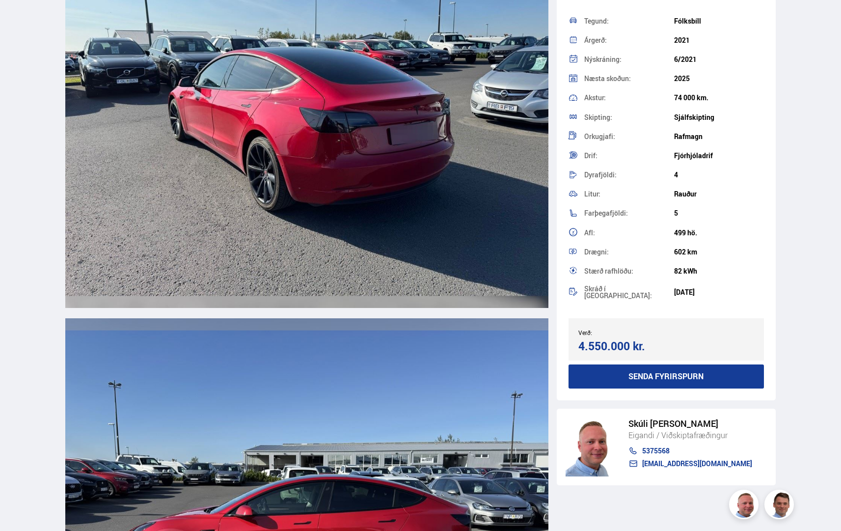
drag, startPoint x: 54, startPoint y: 310, endPoint x: 132, endPoint y: 332, distance: 81.6
drag, startPoint x: 90, startPoint y: 283, endPoint x: 240, endPoint y: 290, distance: 149.9
click at [240, 290] on img at bounding box center [306, 114] width 483 height 387
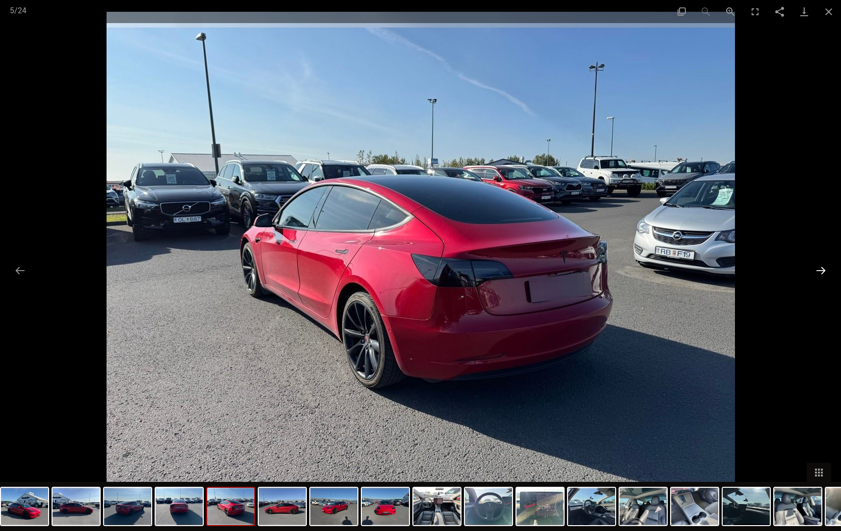
click at [824, 276] on button "Next slide" at bounding box center [821, 270] width 21 height 19
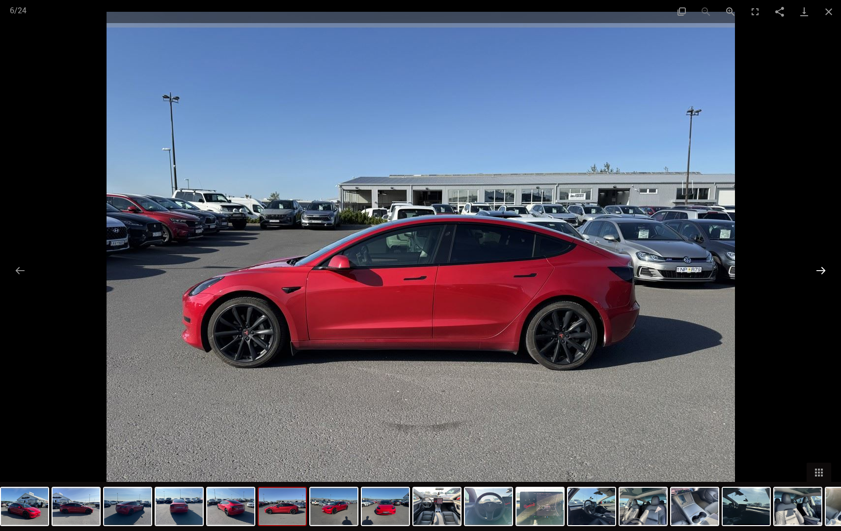
click at [821, 275] on button "Next slide" at bounding box center [821, 270] width 21 height 19
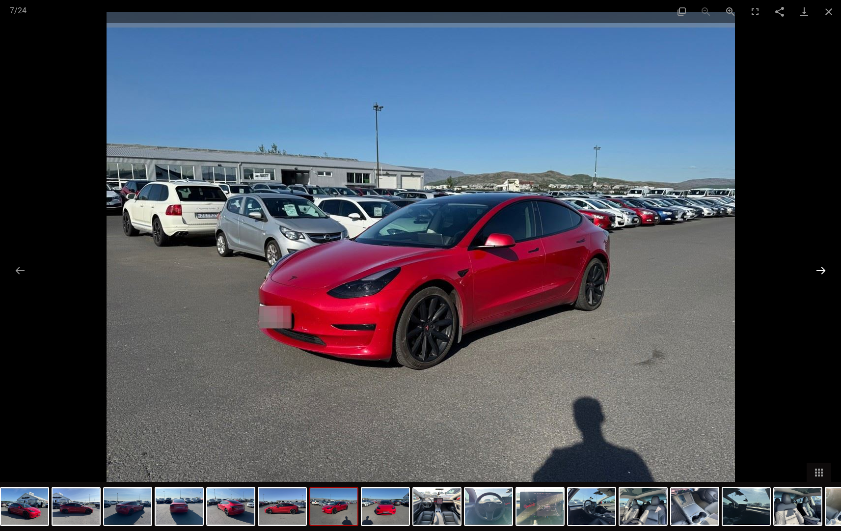
click at [819, 276] on button "Next slide" at bounding box center [821, 270] width 21 height 19
drag, startPoint x: 797, startPoint y: 279, endPoint x: 791, endPoint y: 277, distance: 6.4
click at [792, 279] on div "Facebook Twitter GooglePlus Pinterest 7 / 24" at bounding box center [420, 265] width 841 height 531
click at [826, 276] on button "Next slide" at bounding box center [821, 270] width 21 height 19
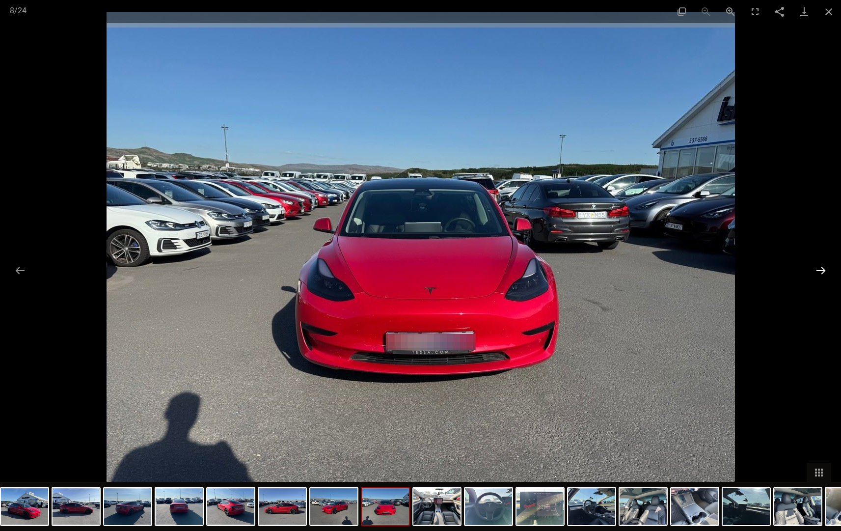
click at [821, 275] on button "Next slide" at bounding box center [821, 270] width 21 height 19
click at [822, 262] on button "Next slide" at bounding box center [821, 270] width 21 height 19
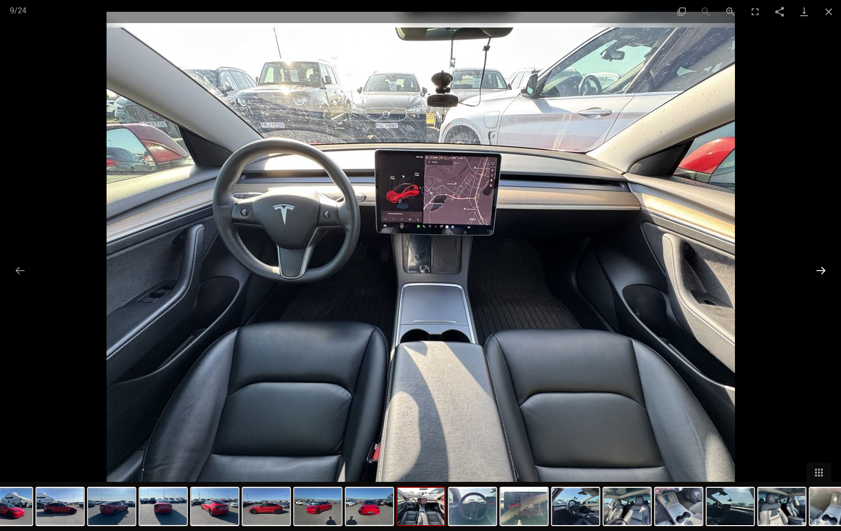
click at [821, 268] on button "Next slide" at bounding box center [821, 270] width 21 height 19
